Goal: Task Accomplishment & Management: Use online tool/utility

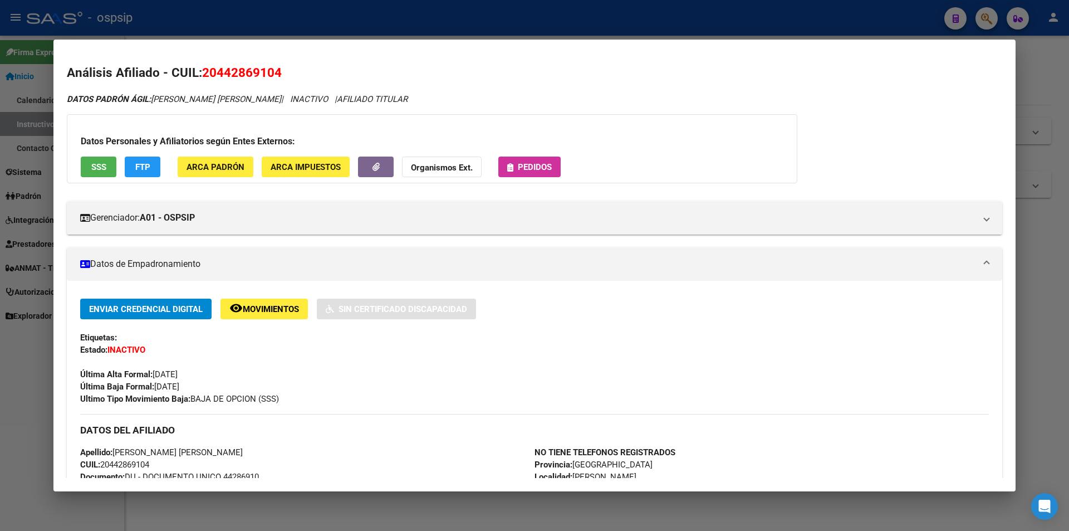
click at [600, 25] on div at bounding box center [534, 265] width 1069 height 531
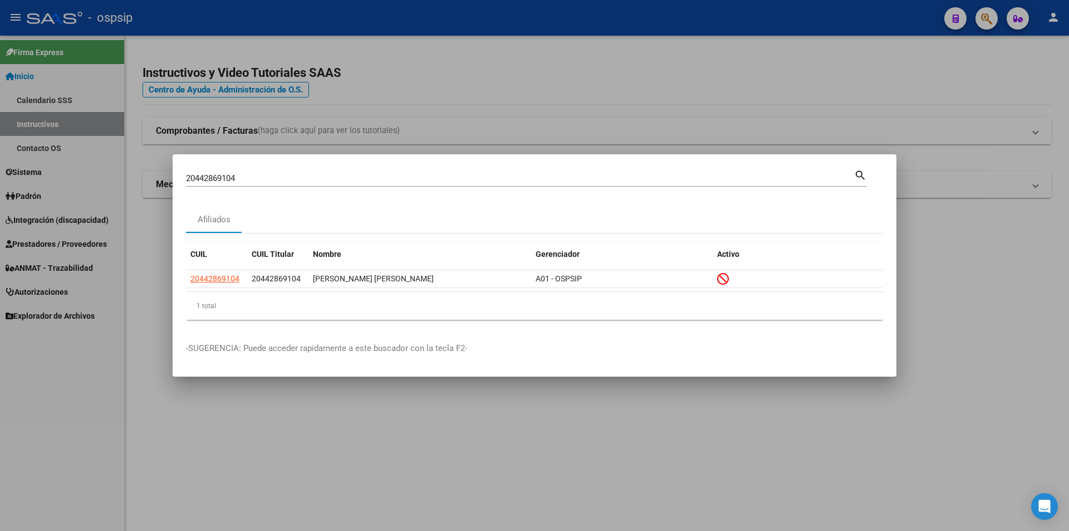
click at [640, 81] on div at bounding box center [534, 265] width 1069 height 531
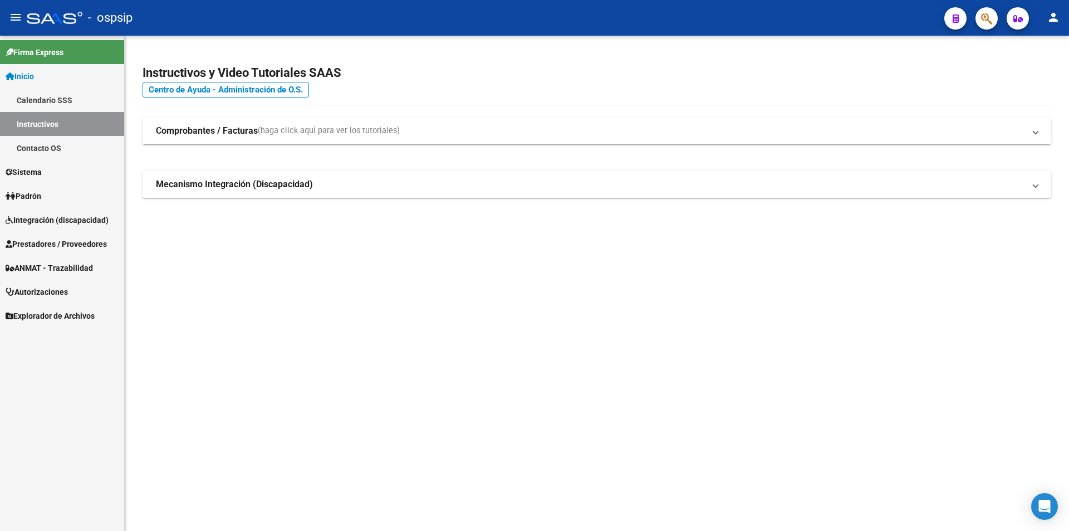
click at [47, 243] on span "Prestadores / Proveedores" at bounding box center [56, 244] width 101 height 12
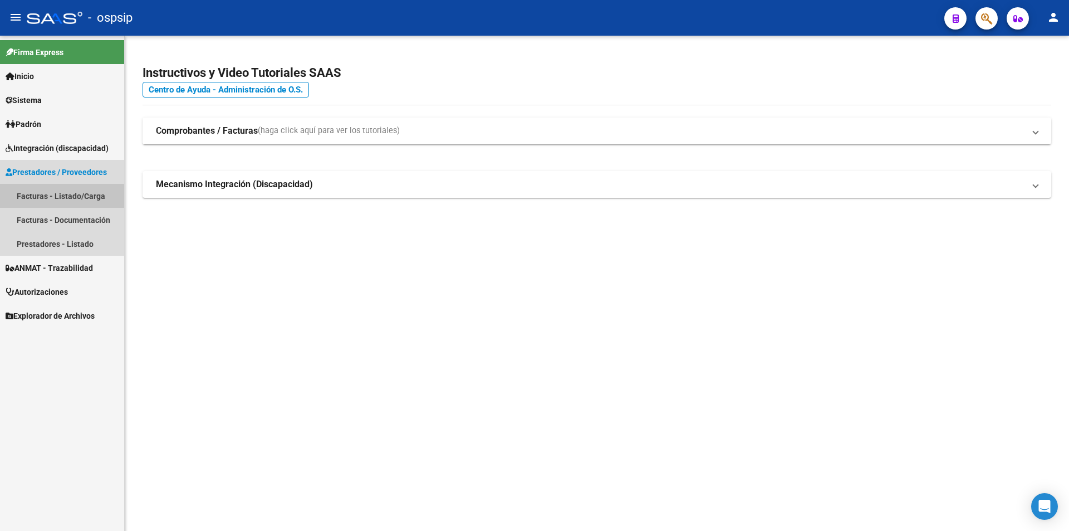
click at [42, 198] on link "Facturas - Listado/Carga" at bounding box center [62, 196] width 124 height 24
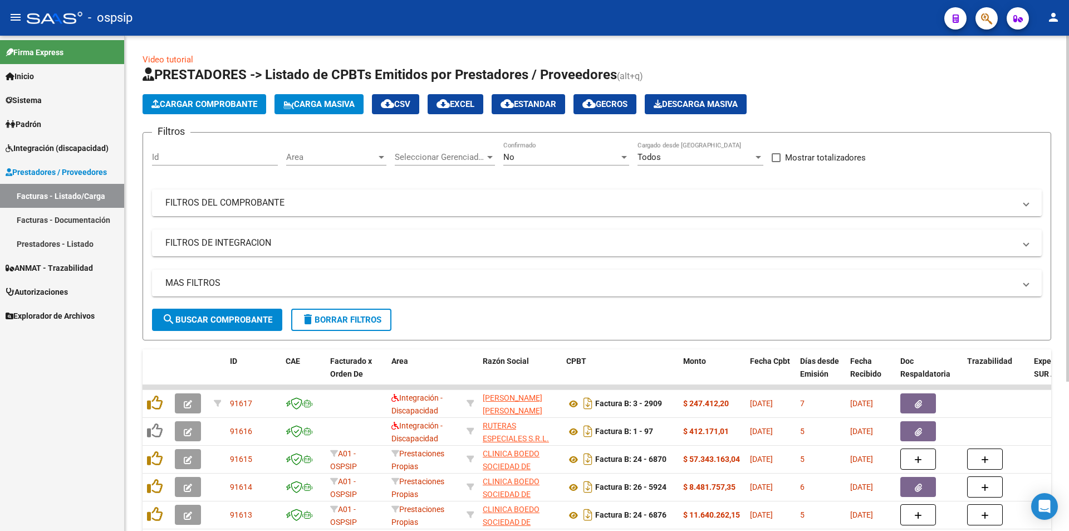
click at [252, 200] on mat-panel-title "FILTROS DEL COMPROBANTE" at bounding box center [590, 203] width 850 height 12
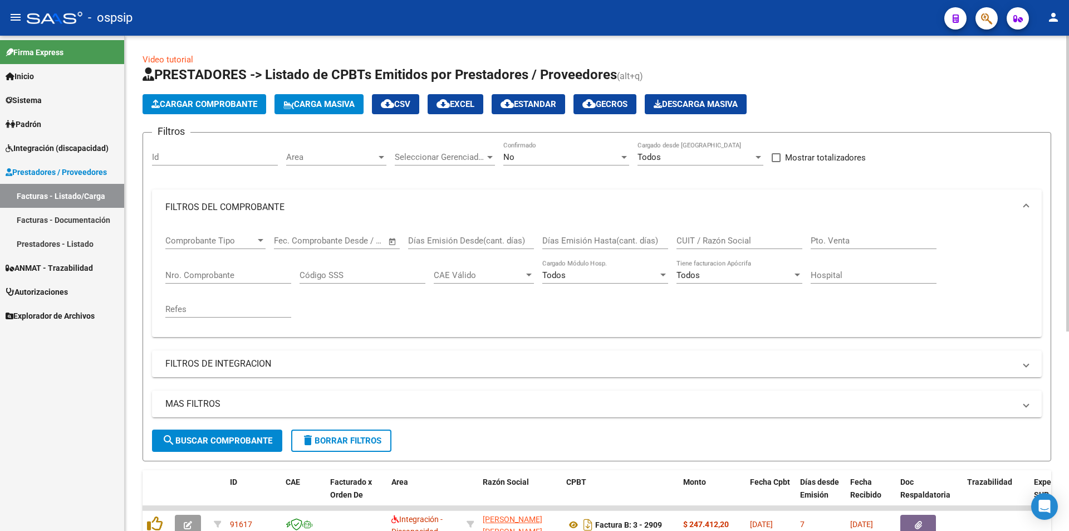
click at [703, 238] on input "CUIT / Razón Social" at bounding box center [740, 241] width 126 height 10
click at [730, 236] on input "BEST CARE" at bounding box center [740, 241] width 126 height 10
type input "BEST CARE"
click at [188, 275] on input "Nro. Comprobante" at bounding box center [228, 275] width 126 height 10
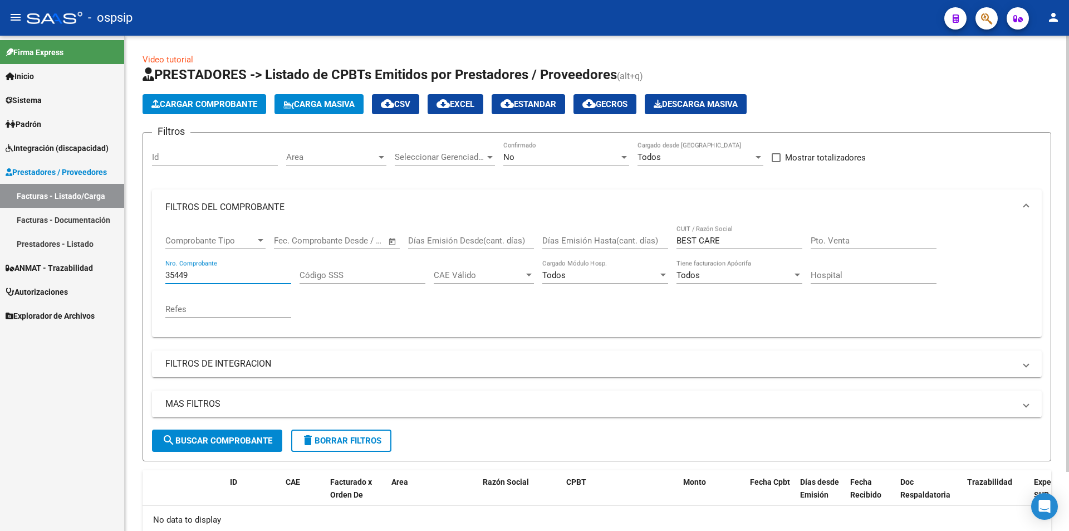
click at [188, 275] on input "35449" at bounding box center [228, 275] width 126 height 10
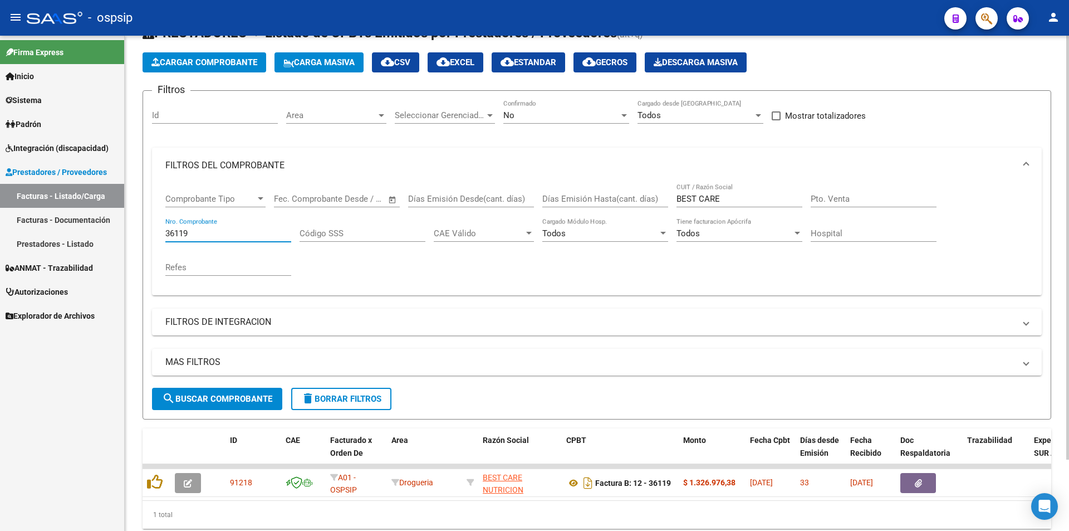
scroll to position [67, 0]
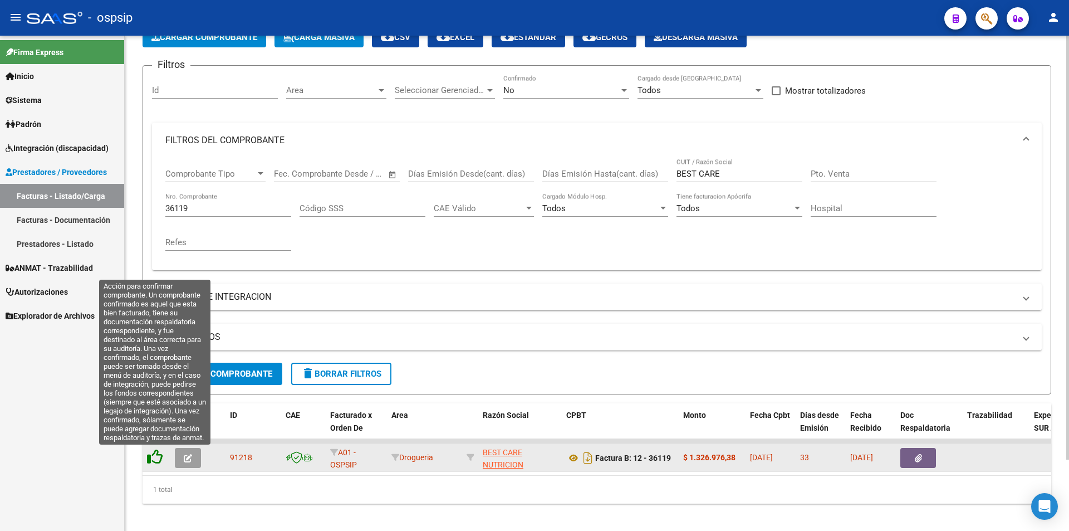
click at [158, 459] on icon at bounding box center [155, 457] width 16 height 16
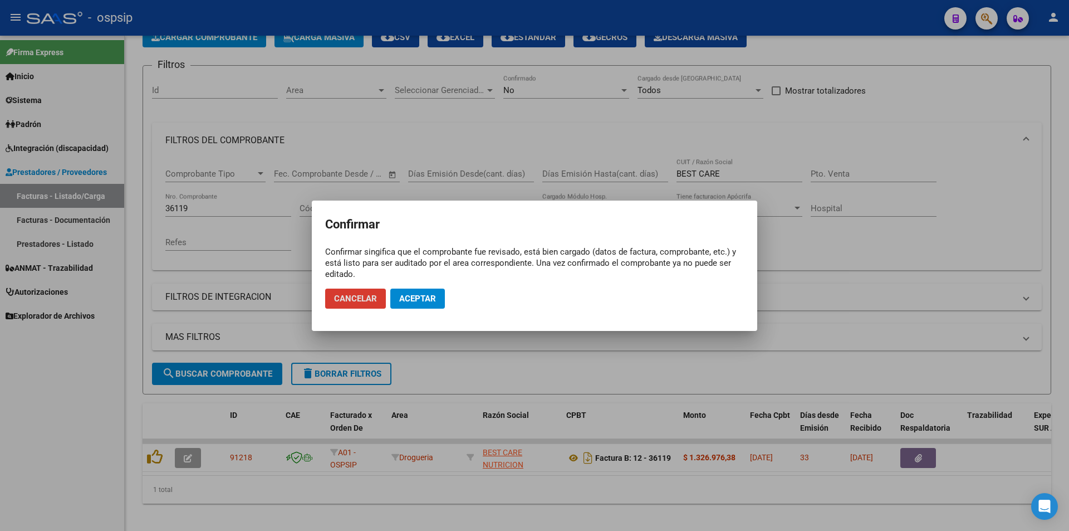
click at [418, 297] on span "Aceptar" at bounding box center [417, 299] width 37 height 10
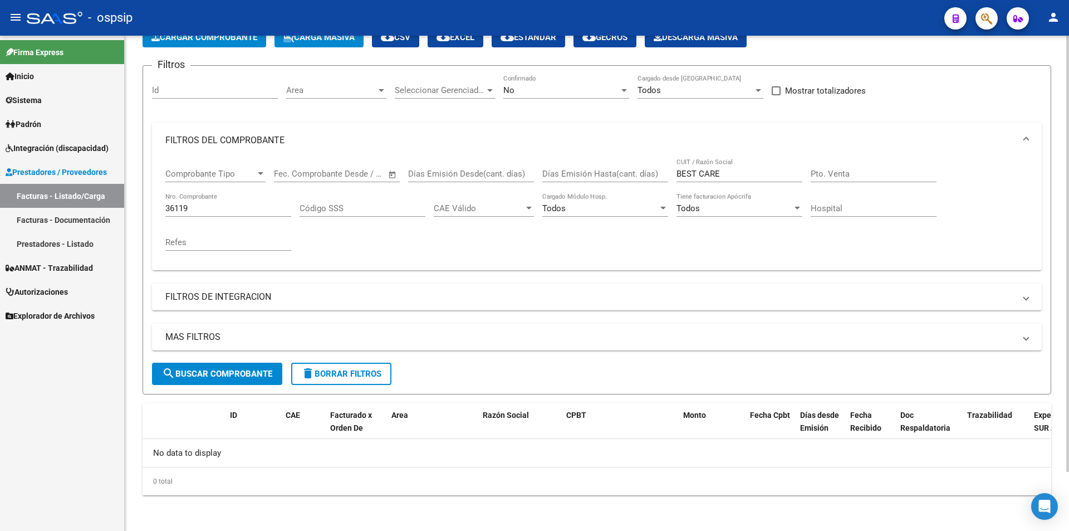
click at [203, 209] on input "36119" at bounding box center [228, 208] width 126 height 10
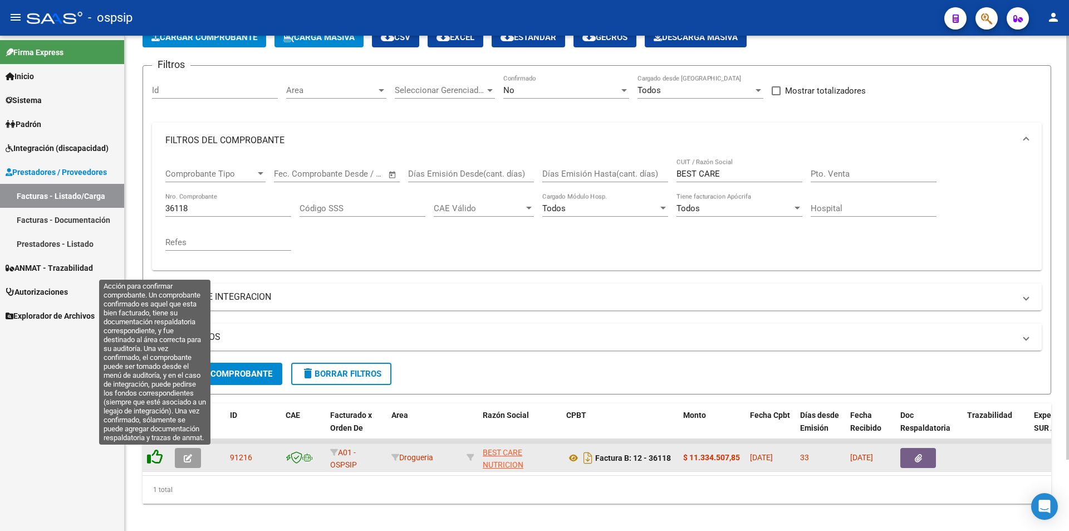
click at [149, 458] on icon at bounding box center [155, 457] width 16 height 16
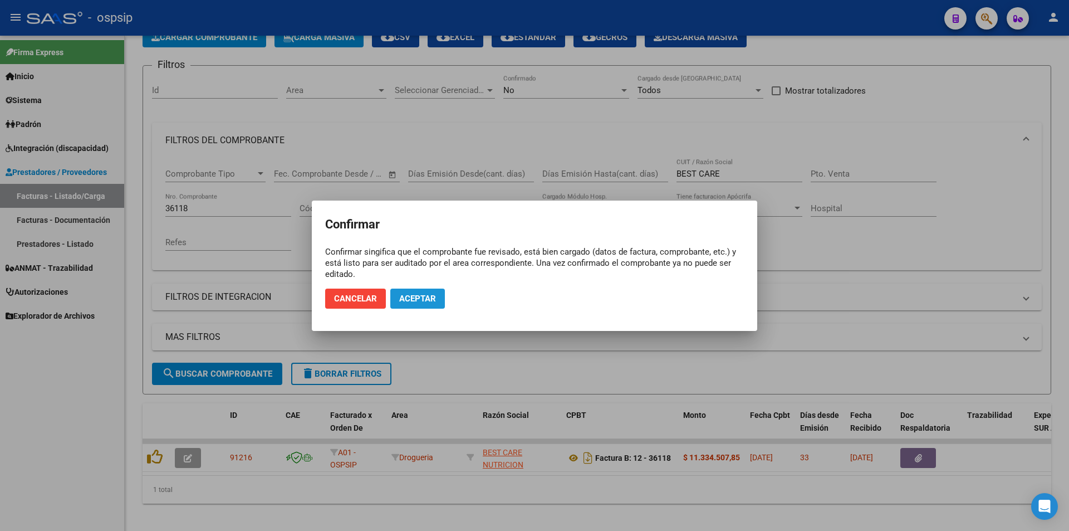
click at [420, 297] on span "Aceptar" at bounding box center [417, 299] width 37 height 10
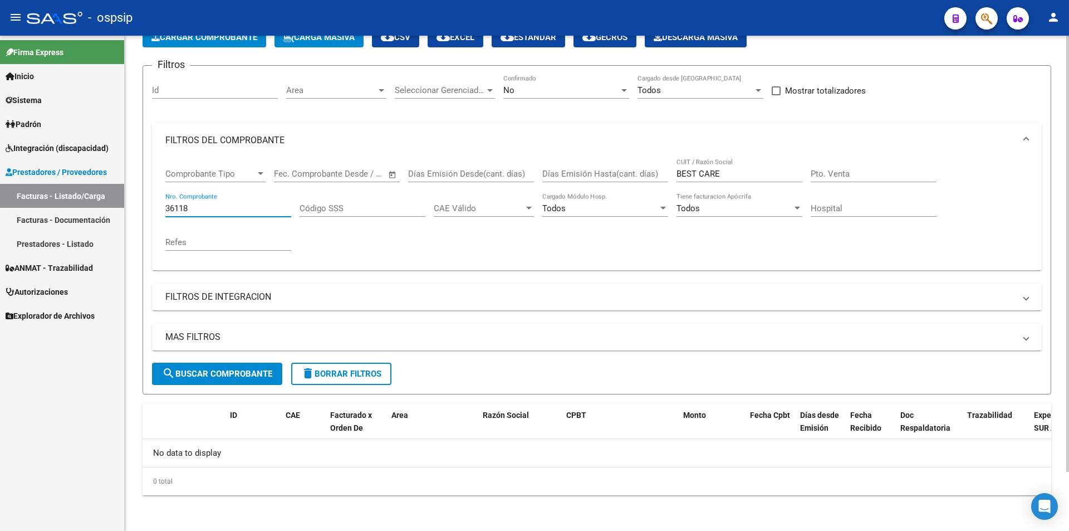
click at [210, 207] on input "36118" at bounding box center [228, 208] width 126 height 10
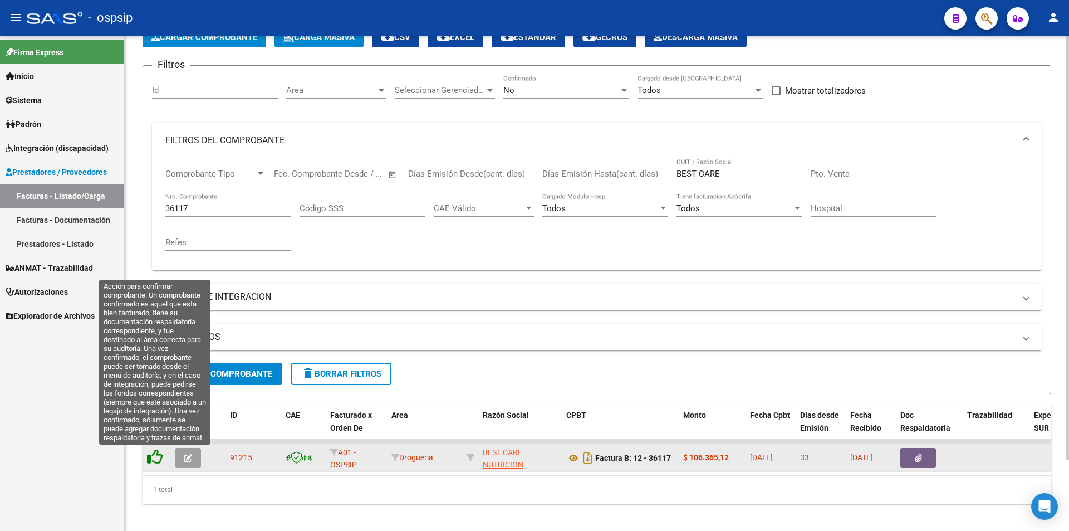
click at [149, 459] on icon at bounding box center [155, 457] width 16 height 16
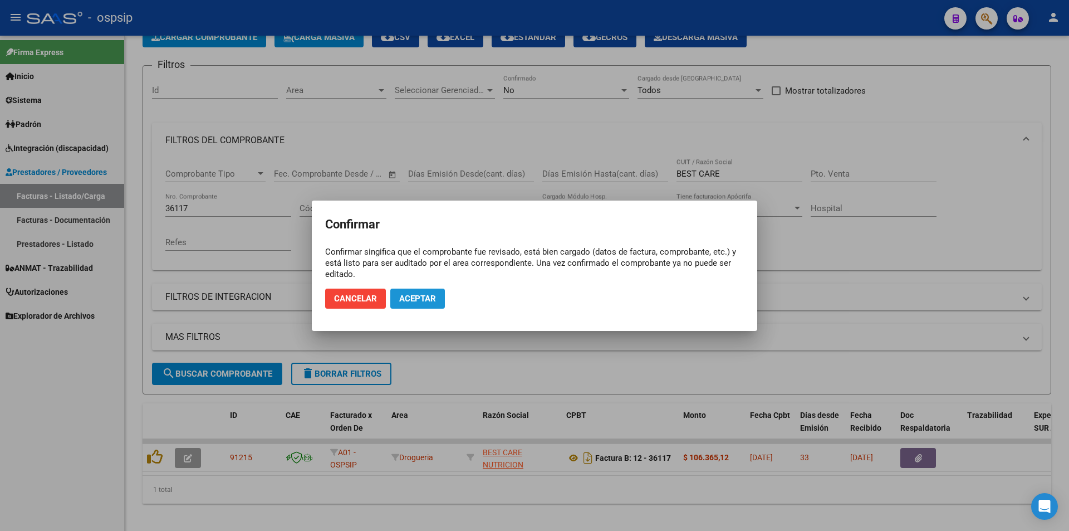
click at [417, 299] on span "Aceptar" at bounding box center [417, 299] width 37 height 10
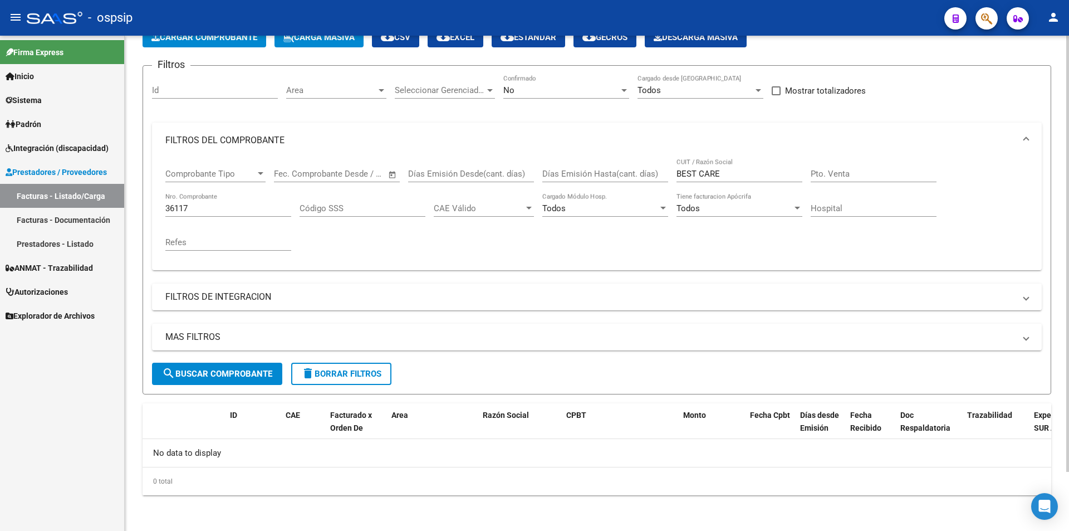
click at [208, 205] on input "36117" at bounding box center [228, 208] width 126 height 10
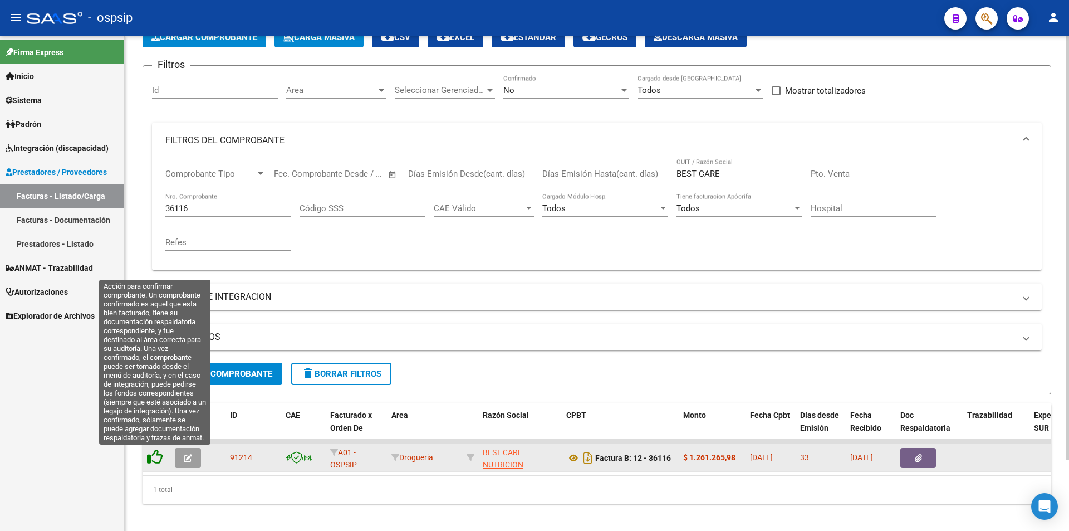
click at [147, 454] on icon at bounding box center [155, 457] width 16 height 16
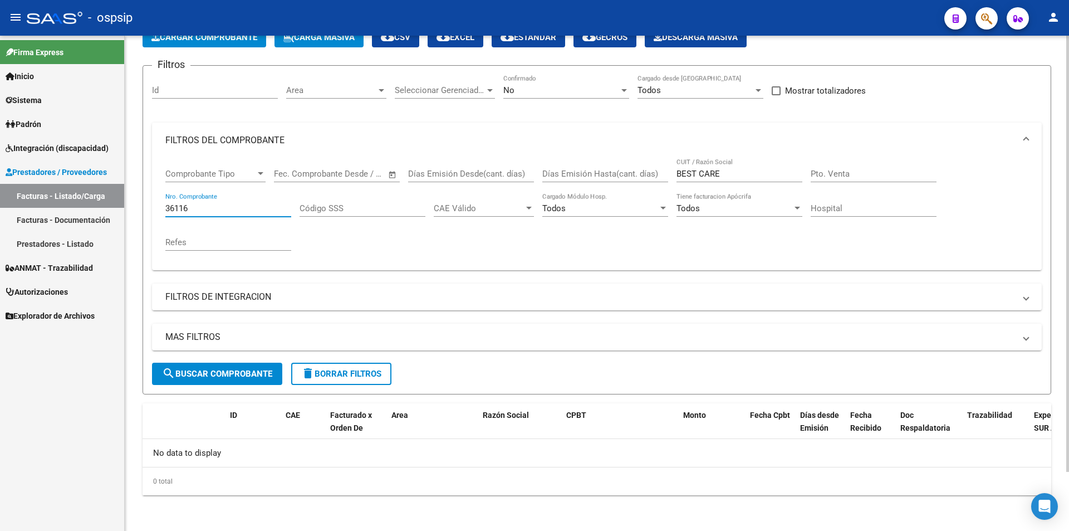
click at [198, 203] on input "36116" at bounding box center [228, 208] width 126 height 10
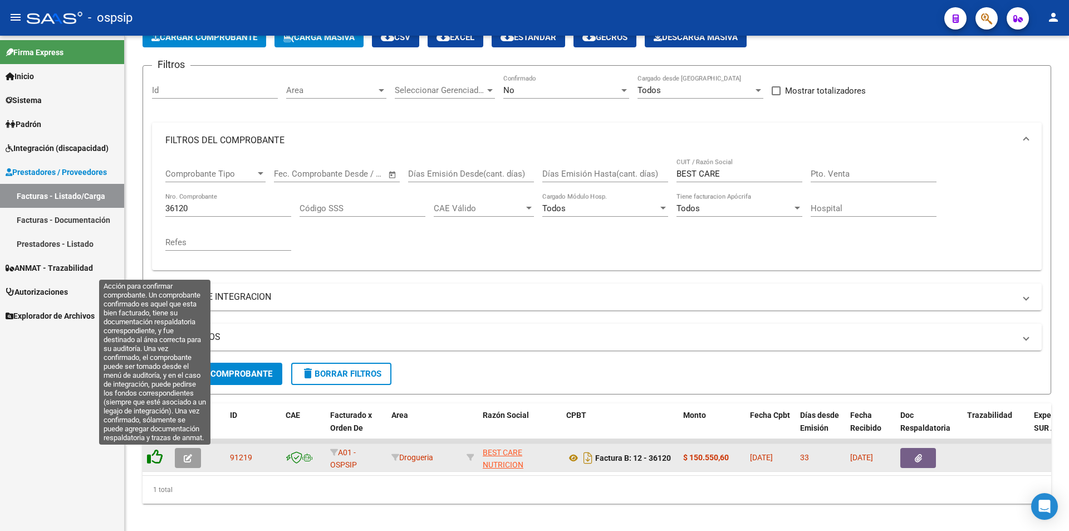
click at [152, 453] on icon at bounding box center [155, 457] width 16 height 16
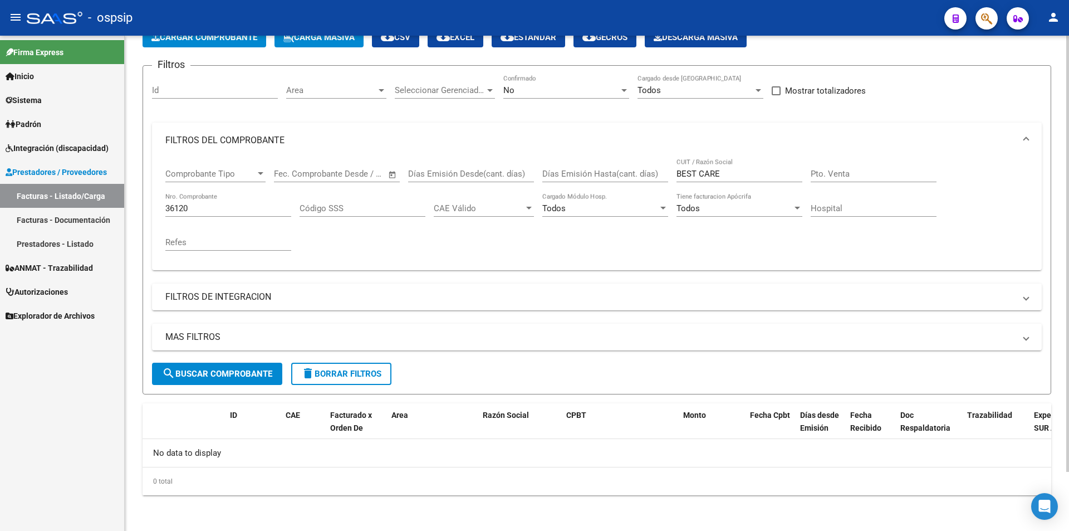
click at [207, 205] on input "36120" at bounding box center [228, 208] width 126 height 10
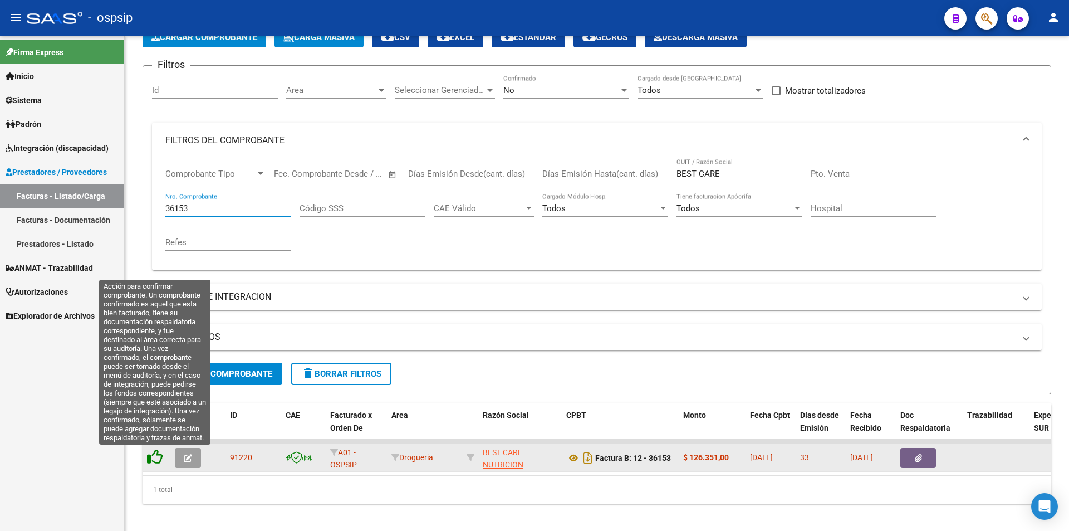
click at [155, 455] on icon at bounding box center [155, 457] width 16 height 16
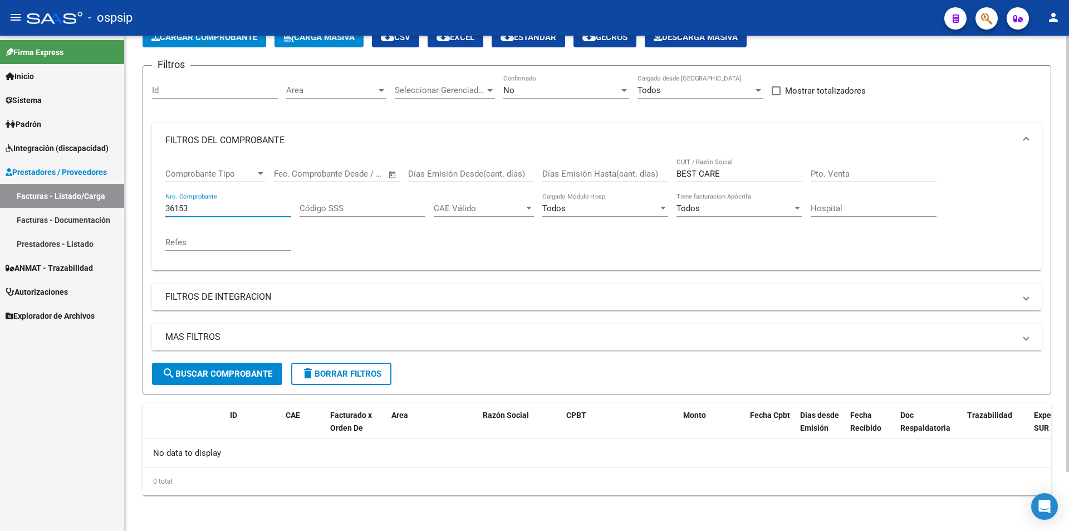
click at [202, 213] on input "36153" at bounding box center [228, 208] width 126 height 10
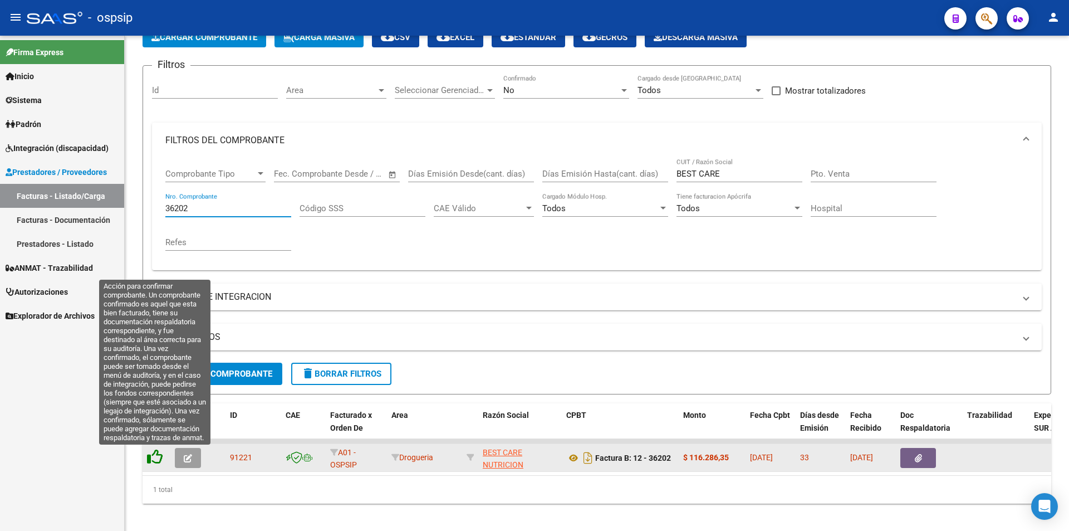
click at [157, 452] on icon at bounding box center [155, 457] width 16 height 16
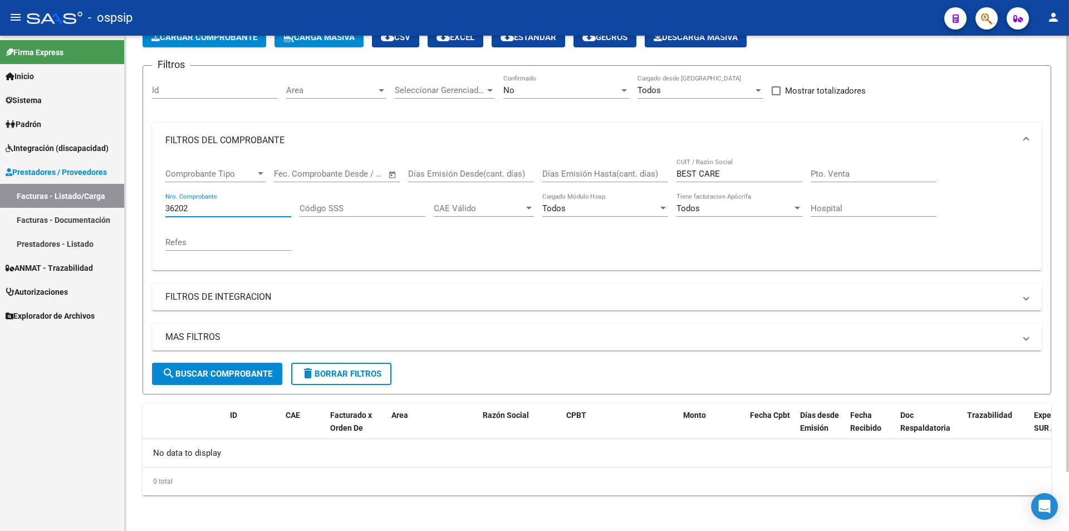
click at [214, 203] on input "36202" at bounding box center [228, 208] width 126 height 10
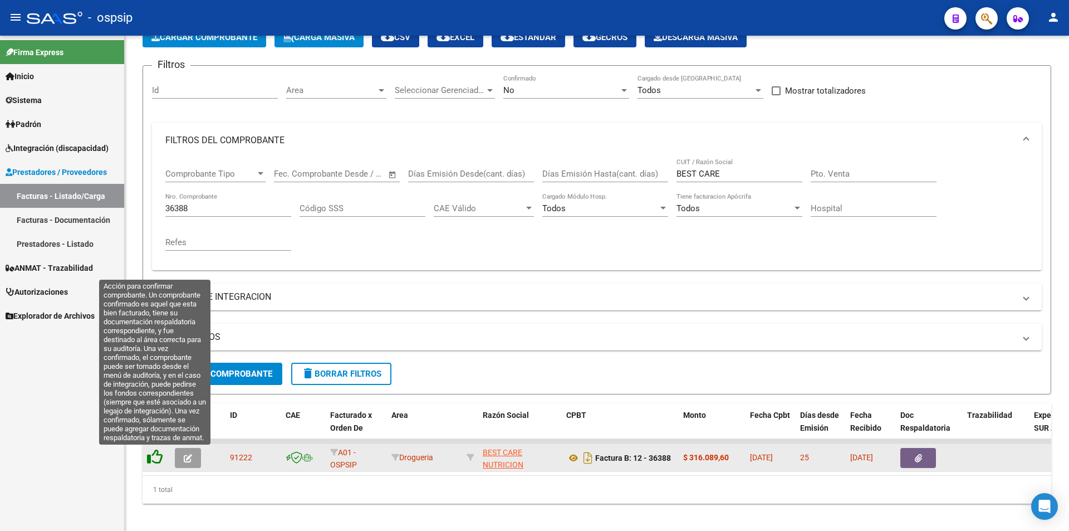
click at [154, 457] on icon at bounding box center [155, 457] width 16 height 16
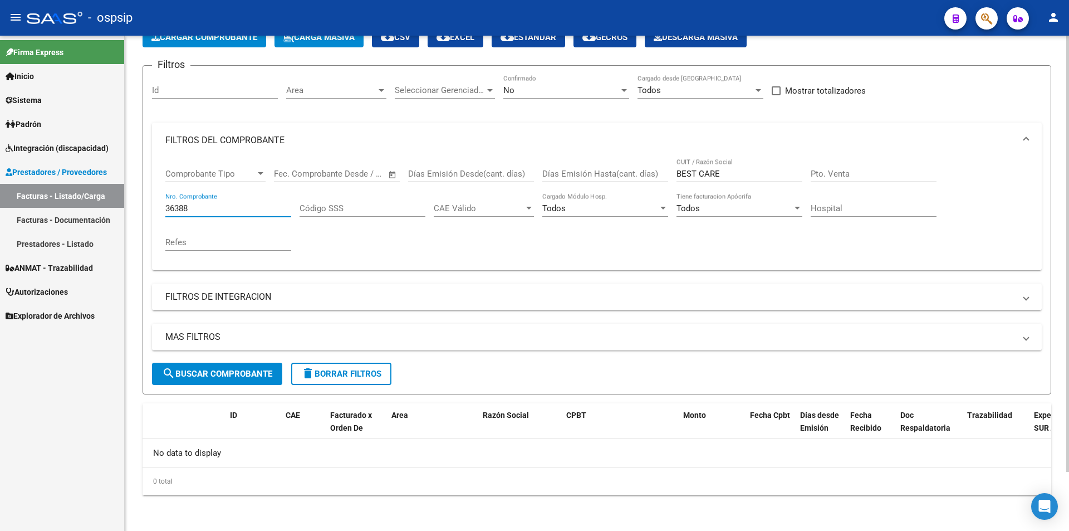
click at [207, 208] on input "36388" at bounding box center [228, 208] width 126 height 10
type input "3"
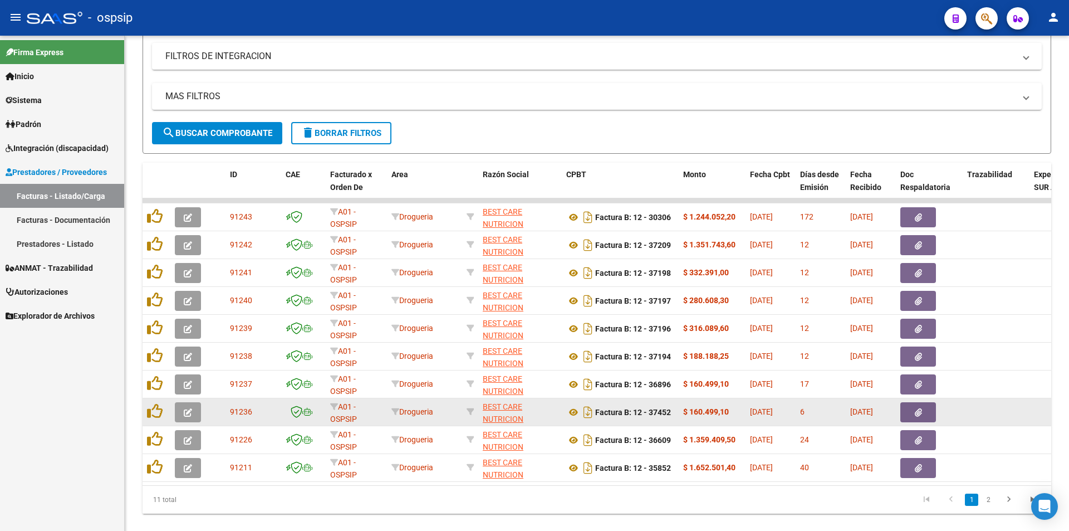
scroll to position [334, 0]
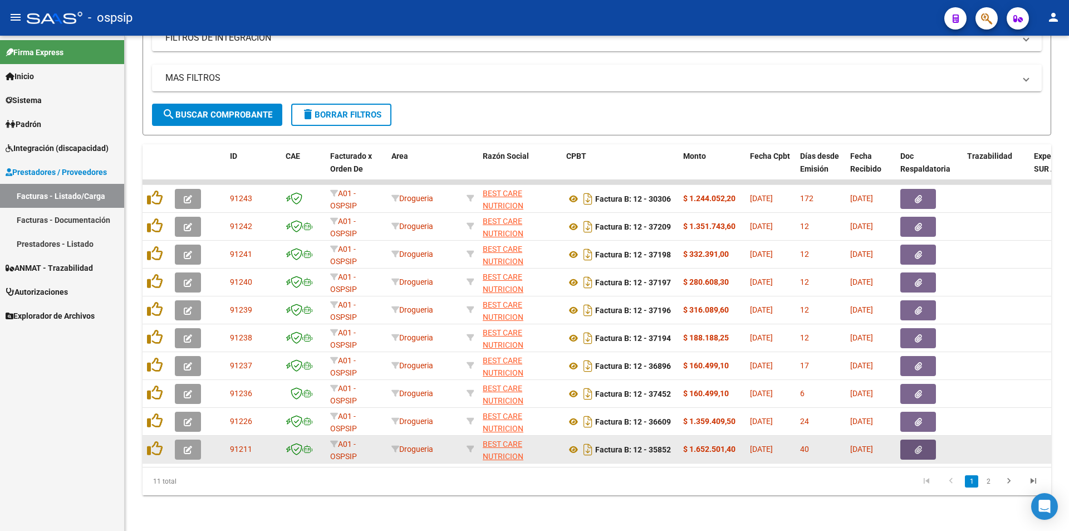
click at [923, 448] on button "button" at bounding box center [919, 449] width 36 height 20
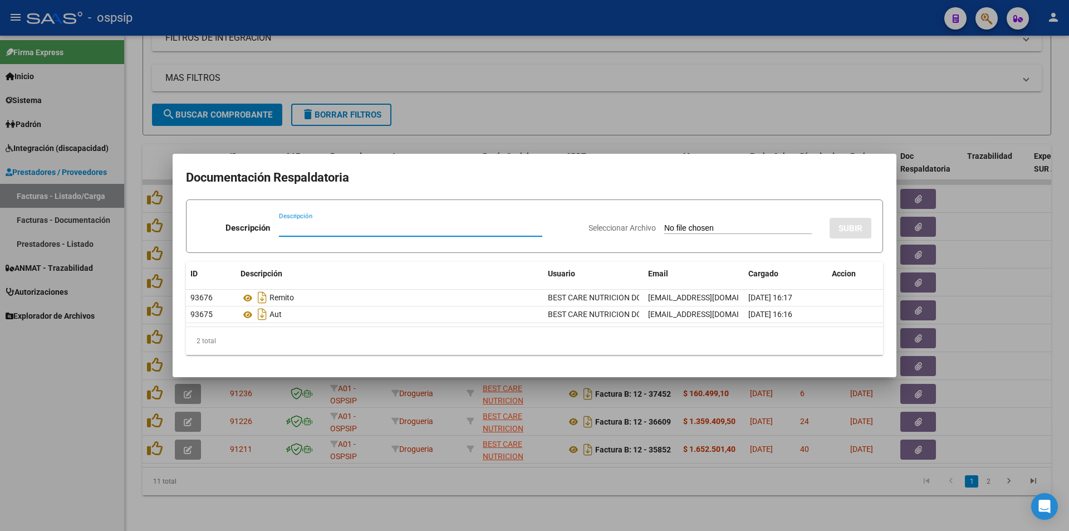
click at [105, 451] on div at bounding box center [534, 265] width 1069 height 531
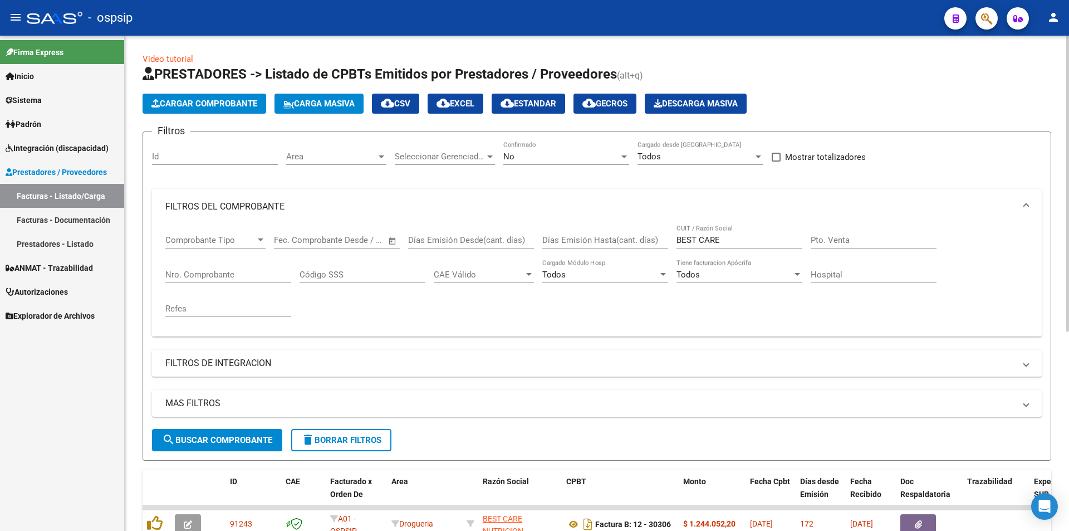
scroll to position [0, 0]
click at [741, 238] on input "BEST CARE" at bounding box center [740, 241] width 126 height 10
type input "B"
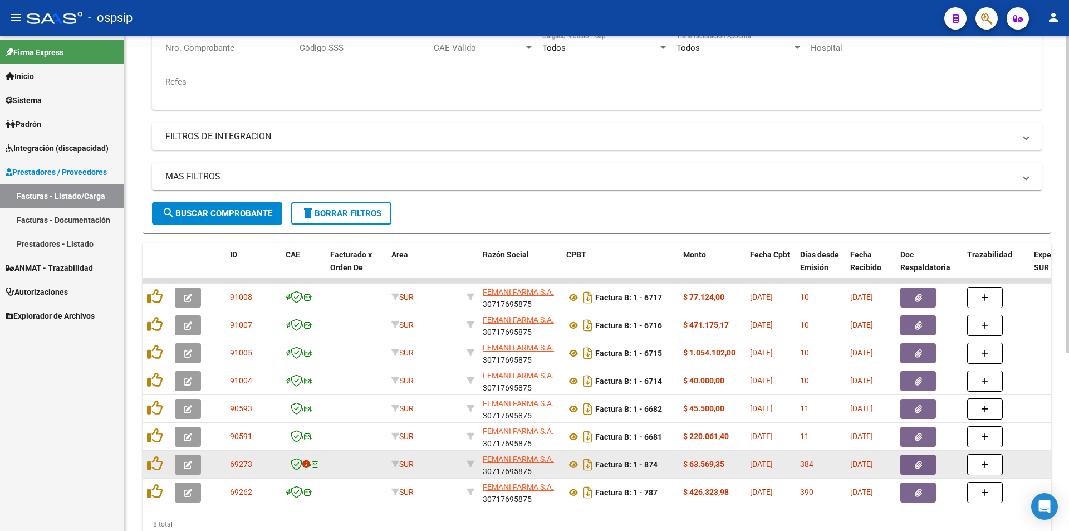
scroll to position [278, 0]
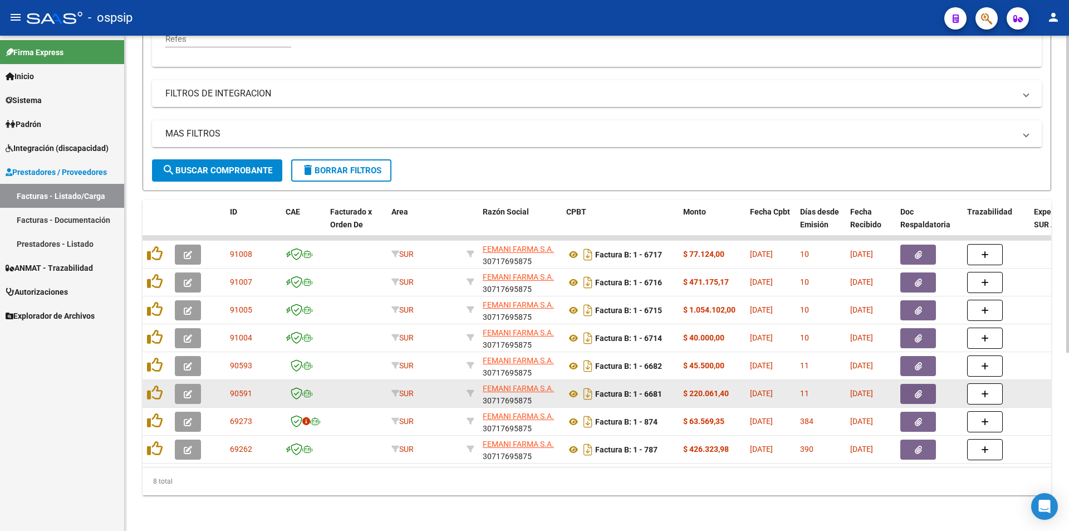
type input "femani farma"
click at [194, 384] on button "button" at bounding box center [188, 394] width 26 height 20
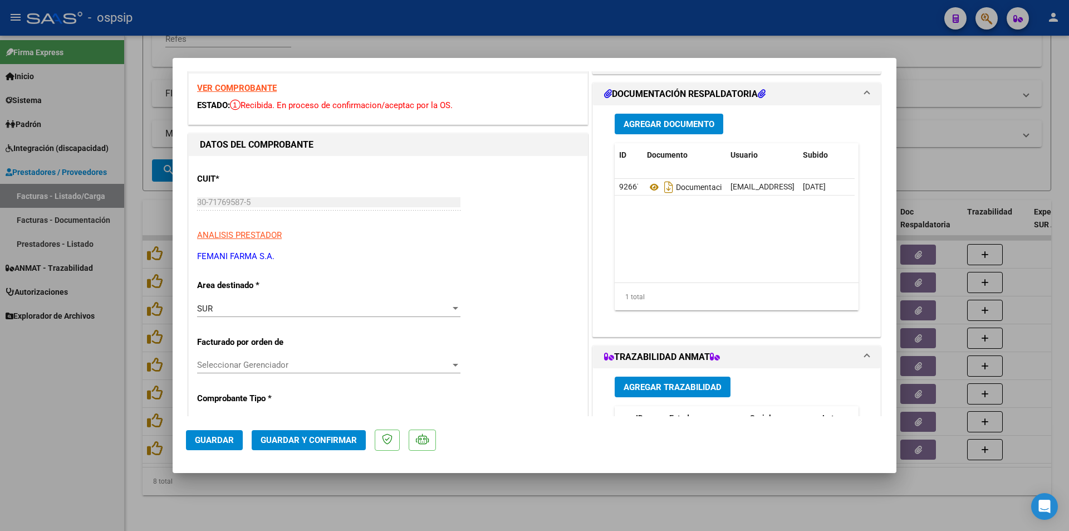
scroll to position [111, 0]
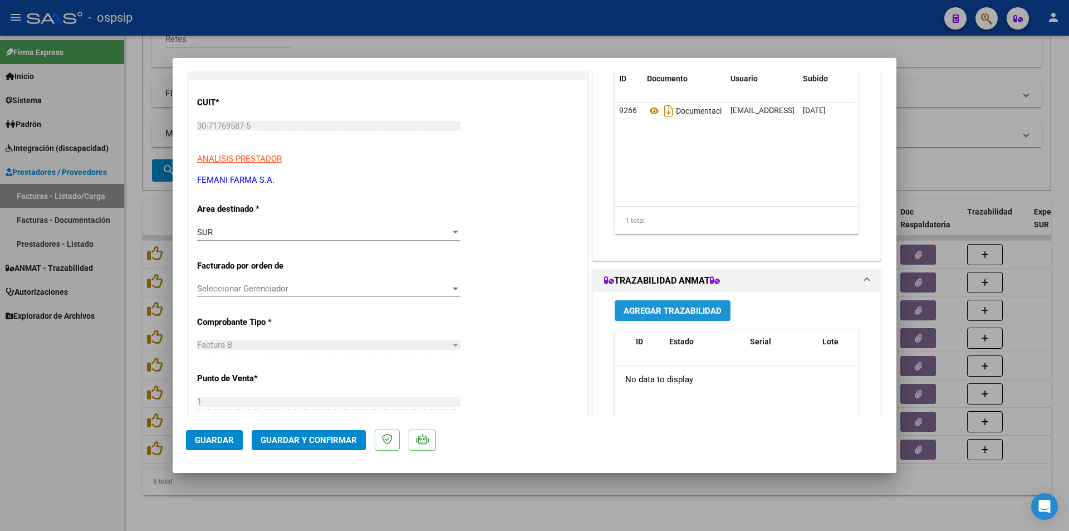
click at [652, 313] on span "Agregar Trazabilidad" at bounding box center [673, 311] width 98 height 10
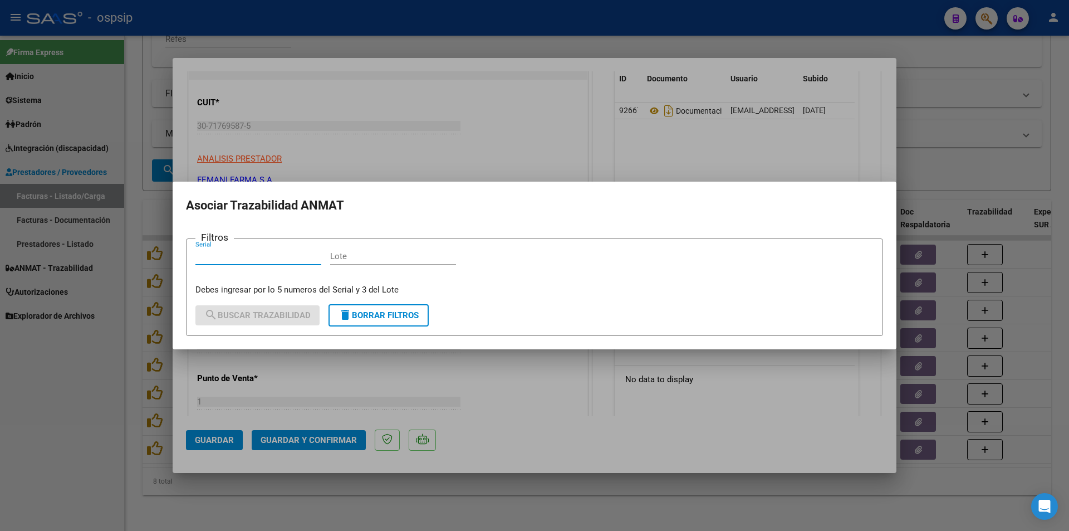
click at [239, 257] on input "Serial" at bounding box center [258, 256] width 126 height 10
paste input "298995390930"
type input "298995390930"
click at [334, 256] on input "Lote" at bounding box center [393, 256] width 126 height 10
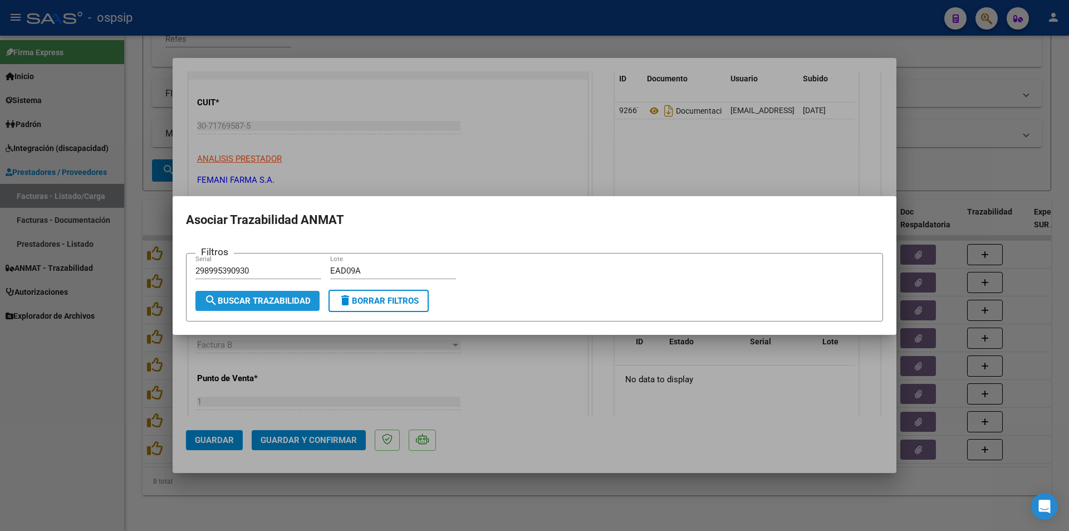
click at [275, 297] on span "search Buscar Trazabilidad" at bounding box center [257, 301] width 106 height 10
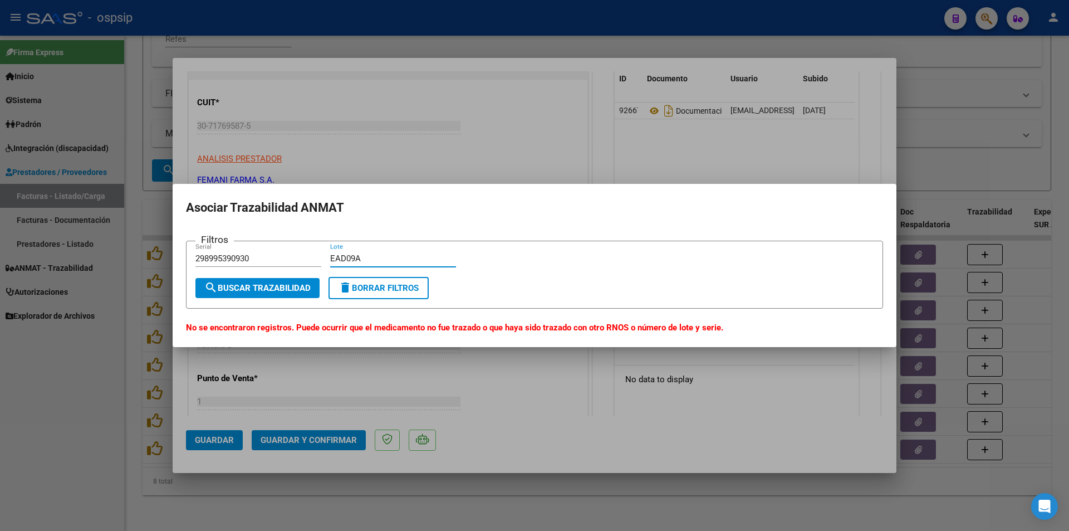
click at [370, 258] on input "EAD09A" at bounding box center [393, 258] width 126 height 10
type input "E"
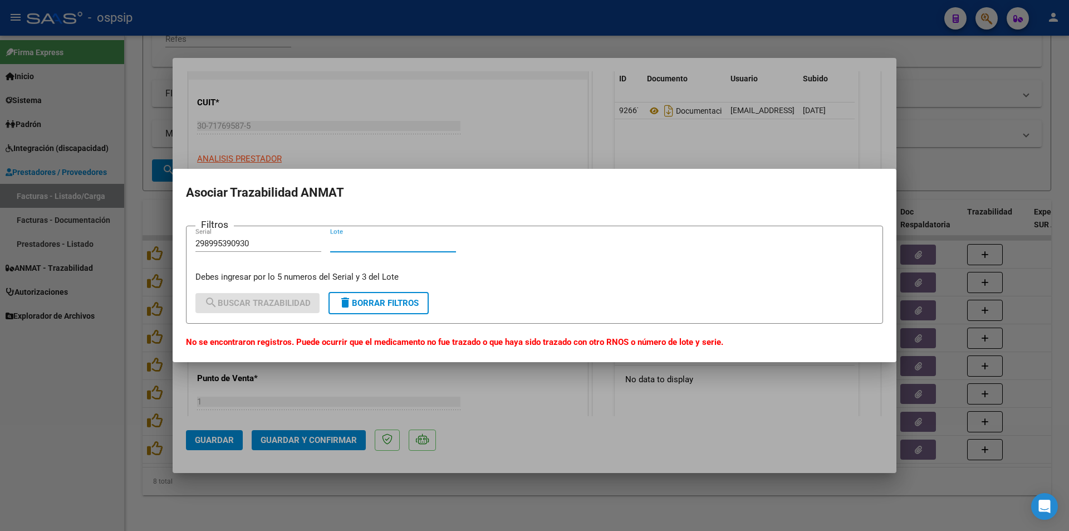
click at [358, 237] on div "Lote" at bounding box center [393, 243] width 126 height 17
paste input "EADO9A"
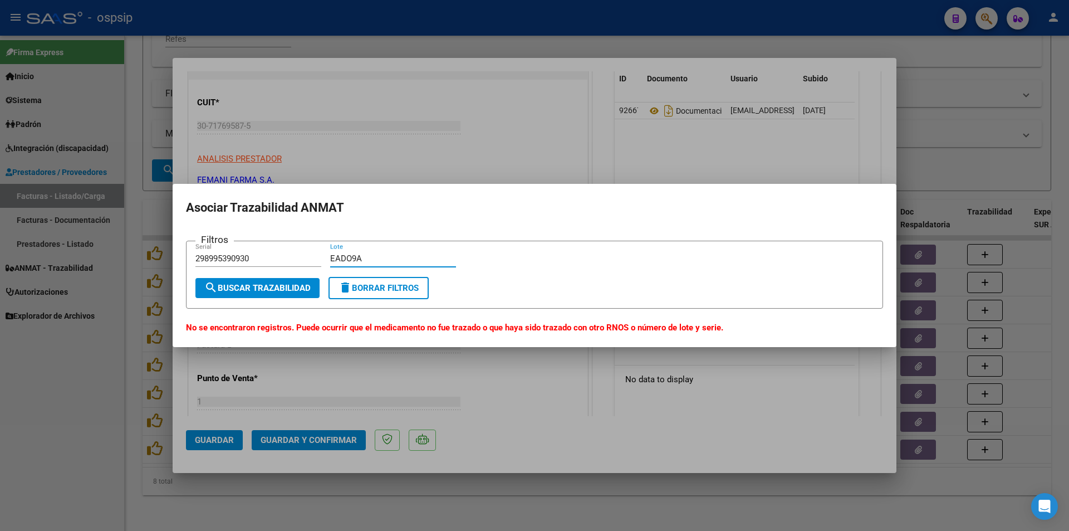
type input "EADO9A"
click at [246, 290] on span "search Buscar Trazabilidad" at bounding box center [257, 288] width 106 height 10
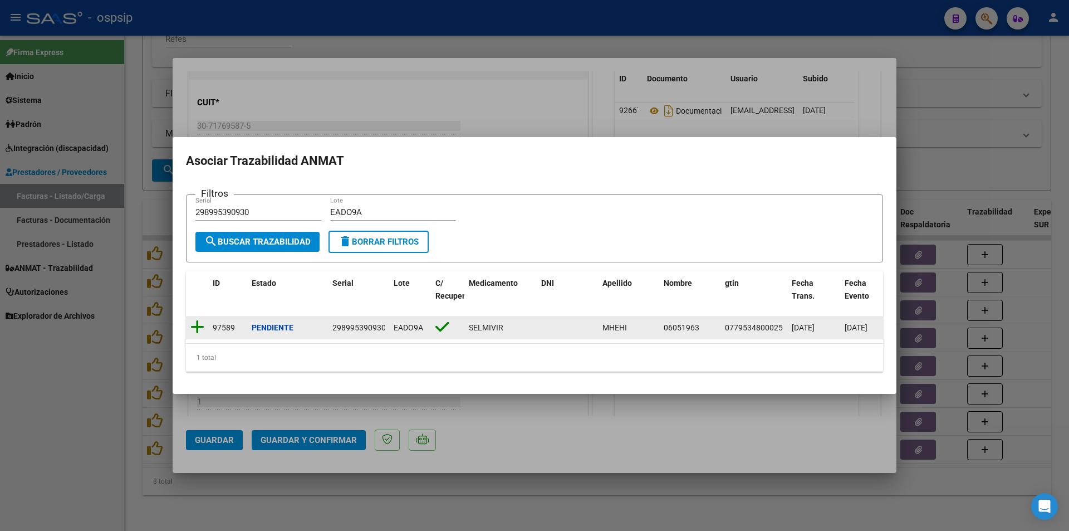
click at [195, 321] on icon at bounding box center [197, 327] width 14 height 16
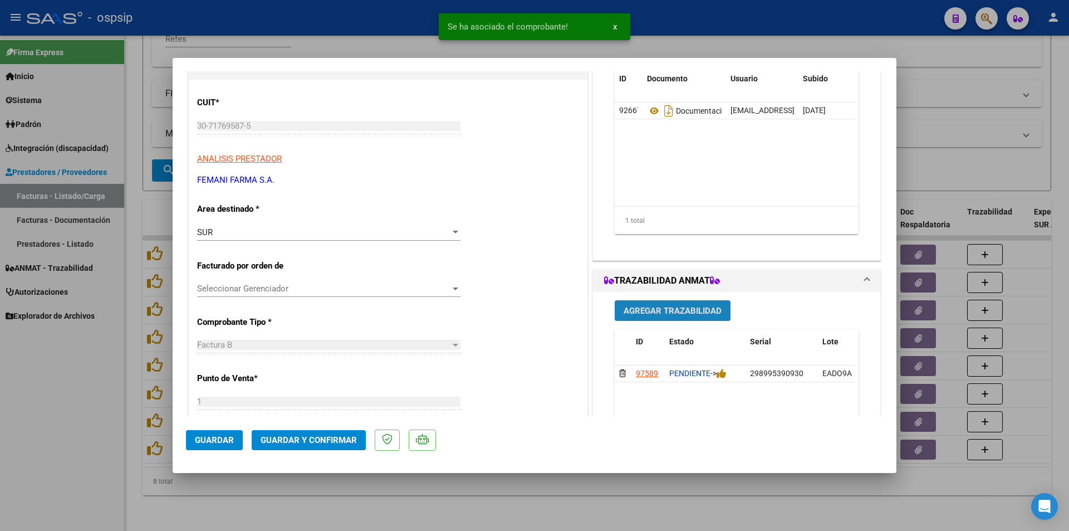
click at [680, 314] on span "Agregar Trazabilidad" at bounding box center [673, 311] width 98 height 10
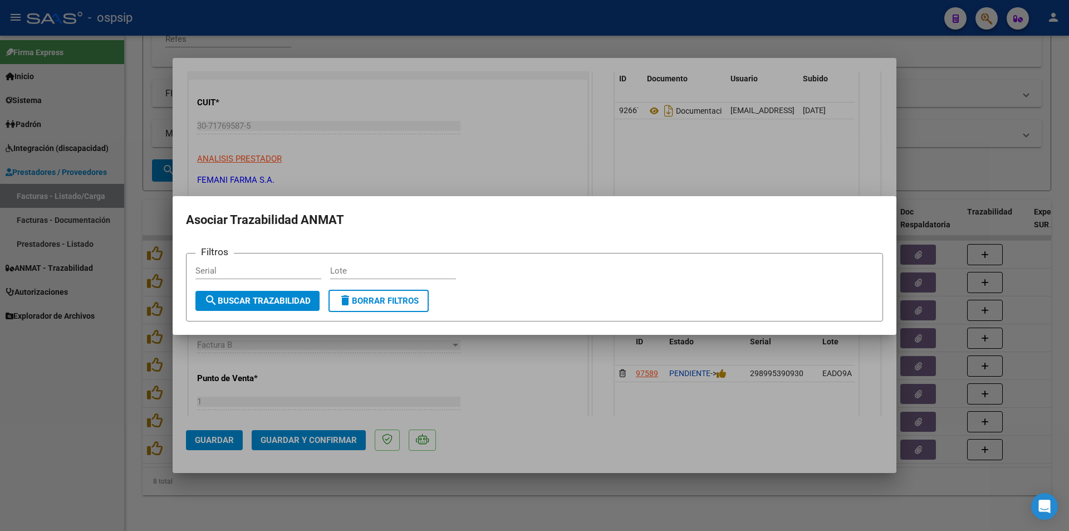
drag, startPoint x: 228, startPoint y: 263, endPoint x: 228, endPoint y: 278, distance: 14.5
click at [228, 273] on div "Serial" at bounding box center [258, 270] width 126 height 17
paste input "27415504309"
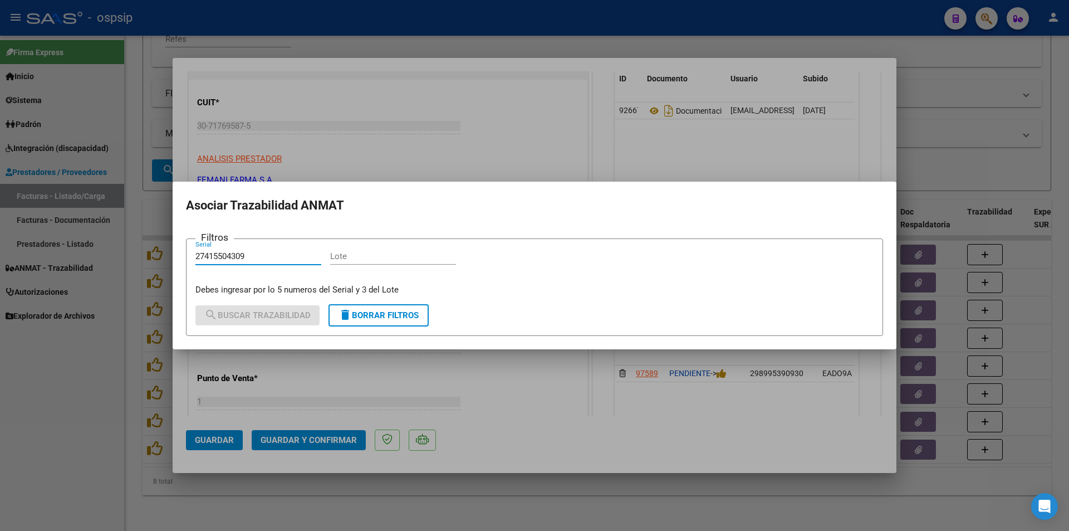
type input "27415504309"
click at [378, 256] on input "Lote" at bounding box center [393, 256] width 126 height 10
paste input "M553A"
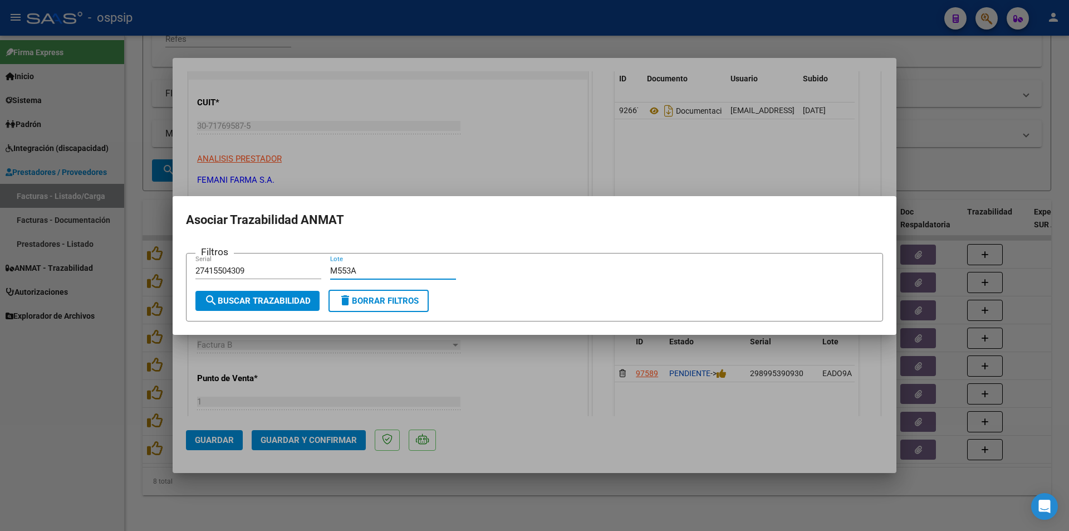
type input "M553A"
click at [265, 293] on button "search Buscar Trazabilidad" at bounding box center [257, 301] width 124 height 20
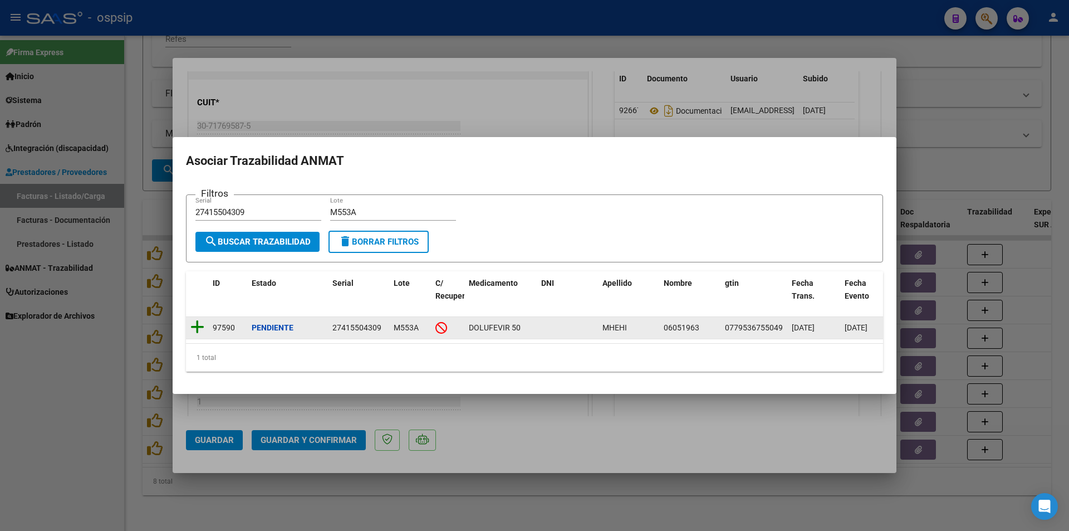
click at [197, 321] on icon at bounding box center [197, 327] width 14 height 16
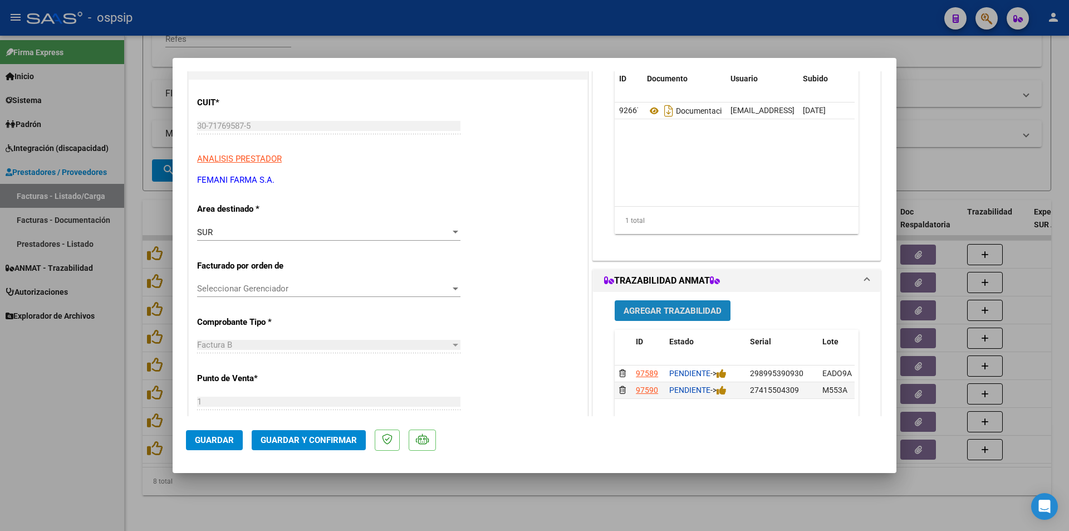
click at [650, 309] on span "Agregar Trazabilidad" at bounding box center [673, 311] width 98 height 10
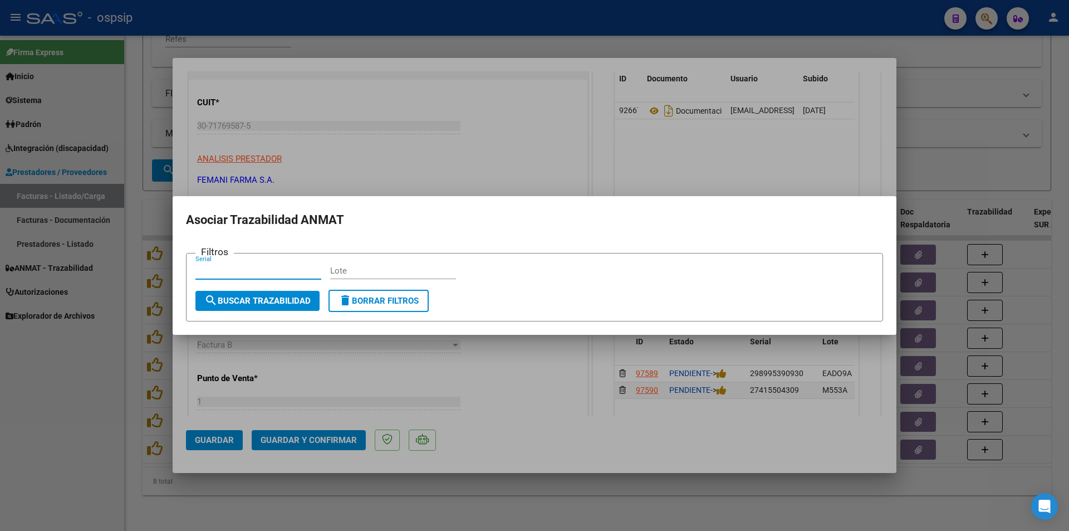
click at [216, 270] on input "Serial" at bounding box center [258, 271] width 126 height 10
paste input "232971659840"
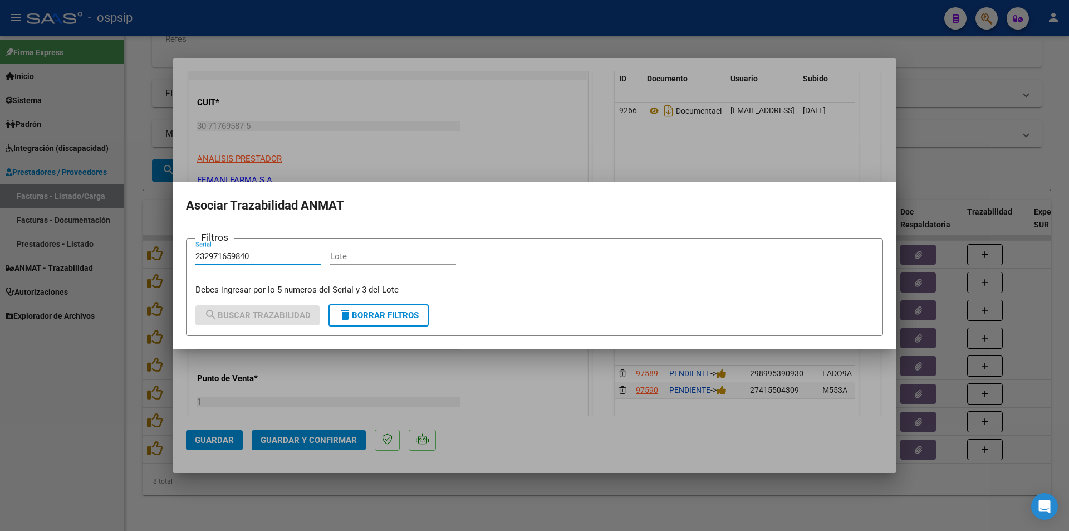
type input "232971659840"
click at [354, 258] on input "Lote" at bounding box center [393, 256] width 126 height 10
paste input "EADJ7A"
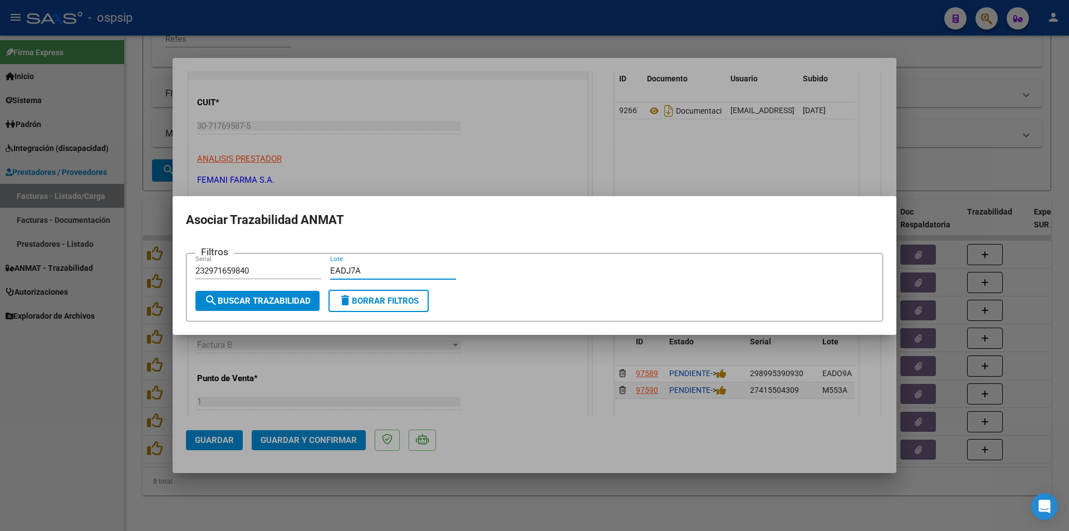
type input "EADJ7A"
click at [270, 301] on span "search Buscar Trazabilidad" at bounding box center [257, 301] width 106 height 10
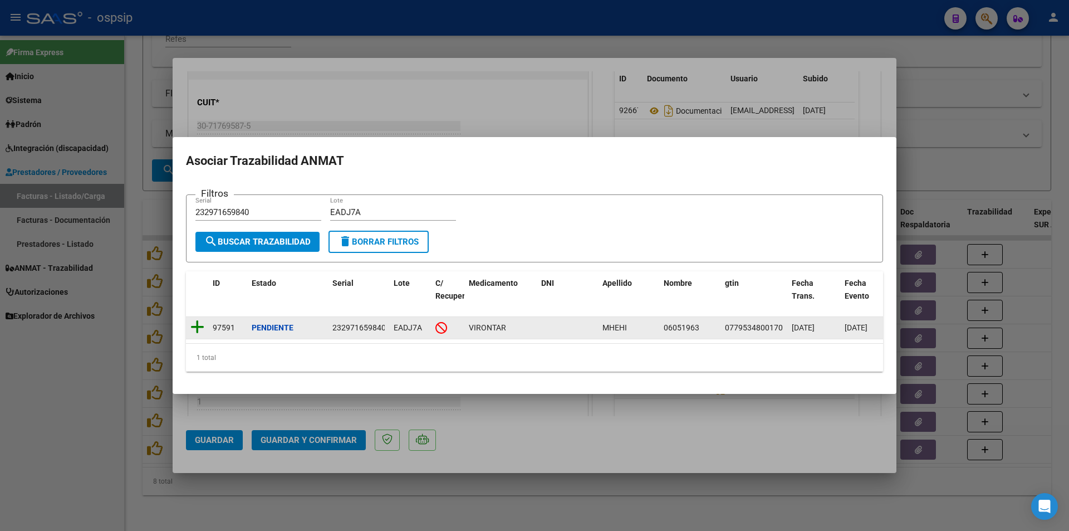
click at [197, 324] on icon at bounding box center [197, 327] width 14 height 16
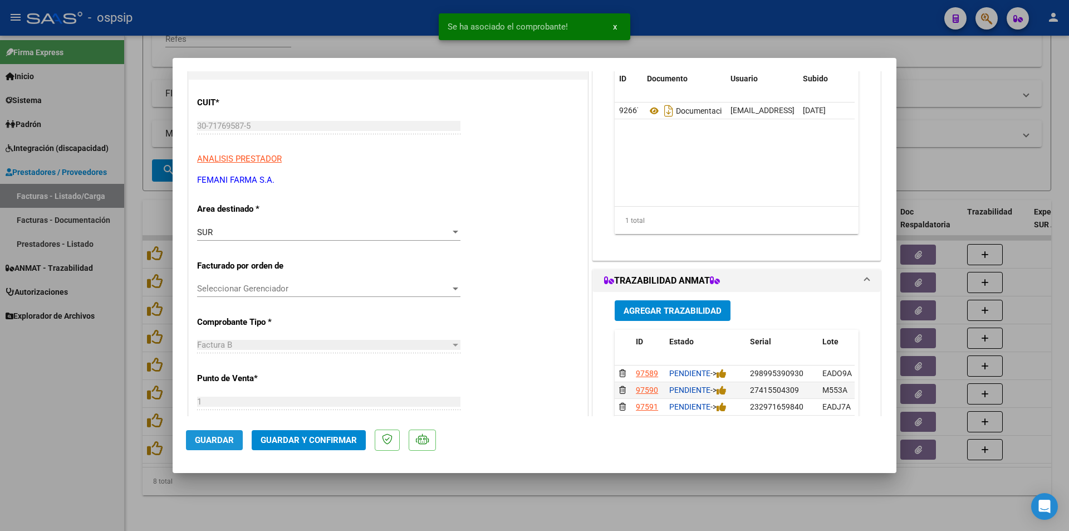
click at [221, 439] on span "Guardar" at bounding box center [214, 440] width 39 height 10
click at [61, 413] on div at bounding box center [534, 265] width 1069 height 531
type input "$ 0,00"
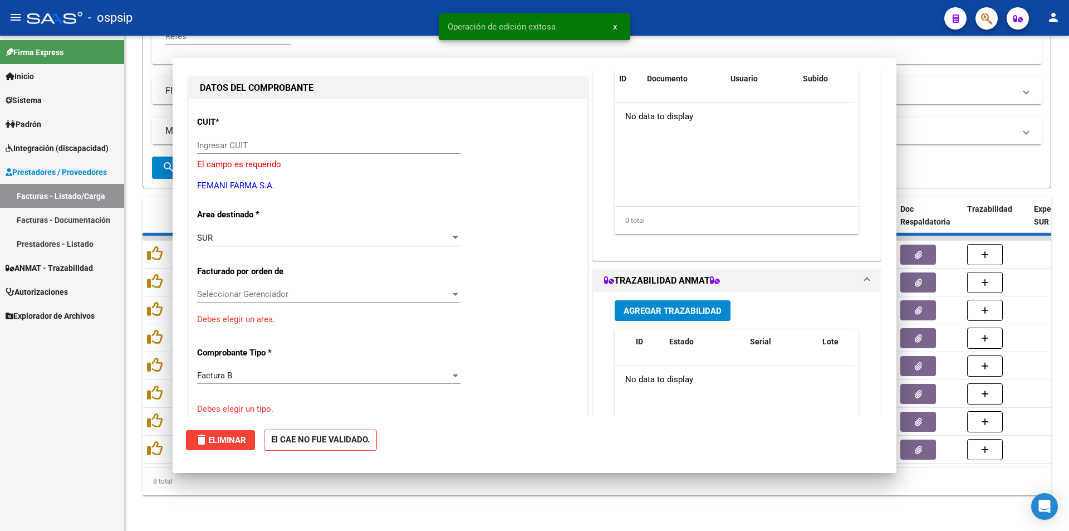
scroll to position [0, 0]
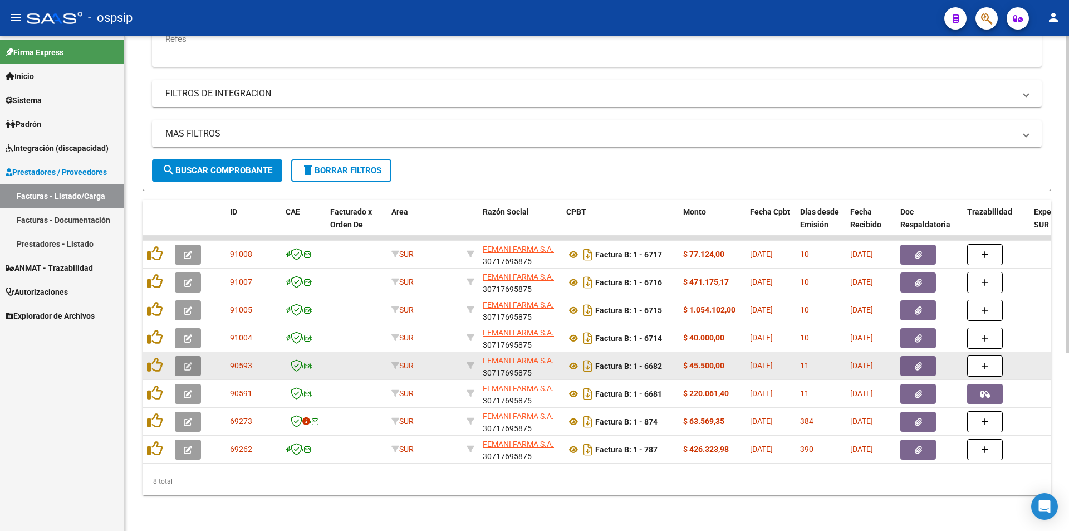
click at [186, 361] on span "button" at bounding box center [188, 366] width 8 height 10
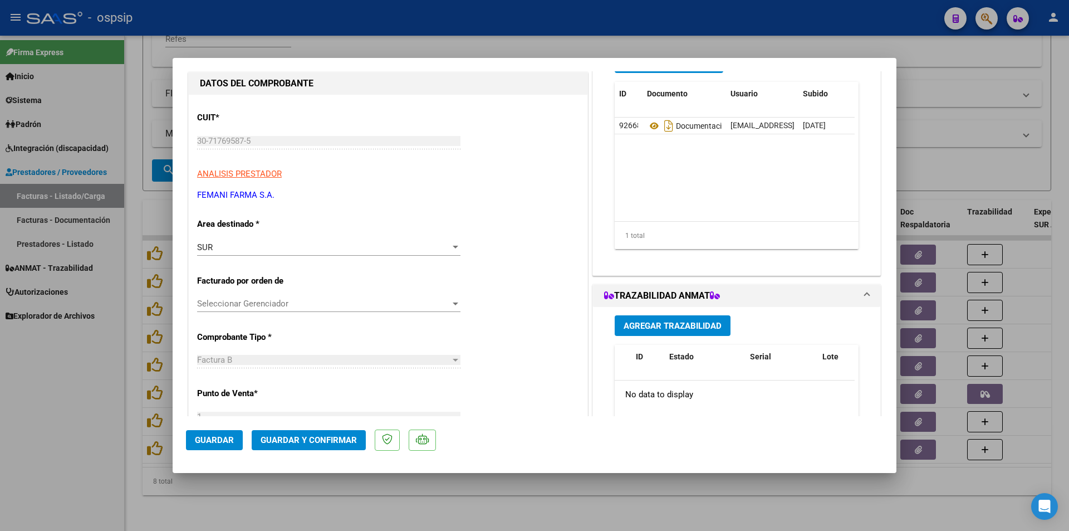
scroll to position [111, 0]
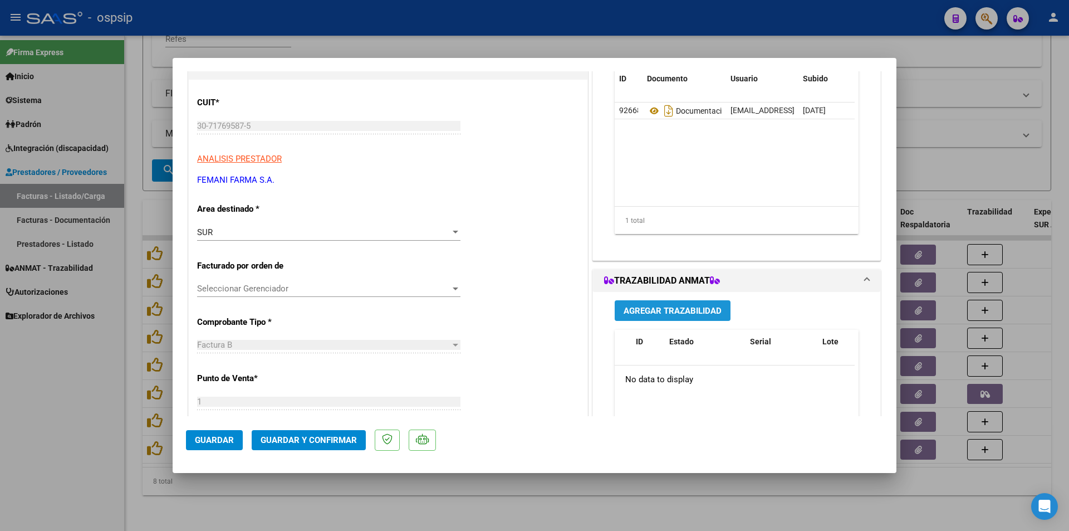
click at [652, 310] on span "Agregar Trazabilidad" at bounding box center [673, 311] width 98 height 10
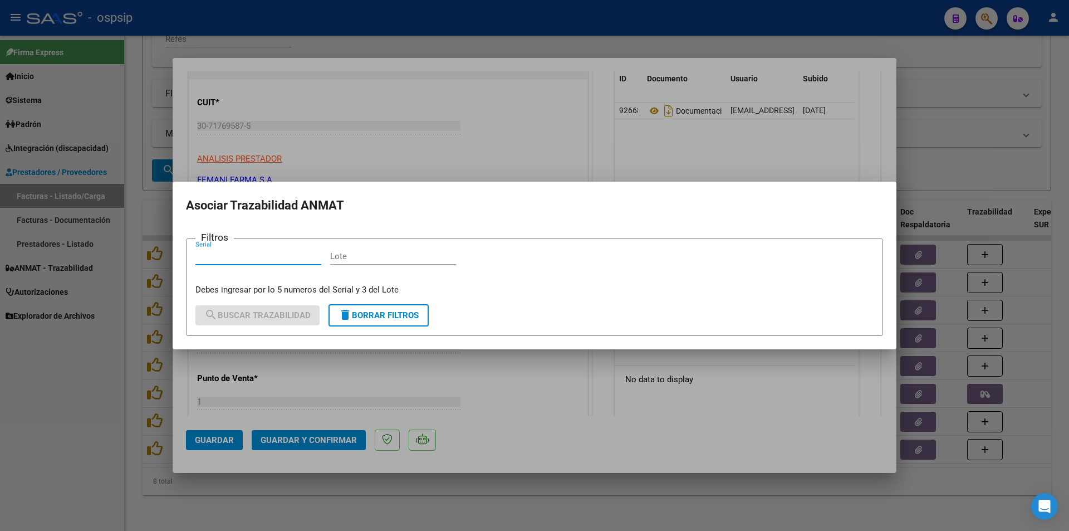
click at [221, 260] on input "Serial" at bounding box center [258, 256] width 126 height 10
type input "256261276141"
click at [367, 256] on input "Lote" at bounding box center [393, 256] width 126 height 10
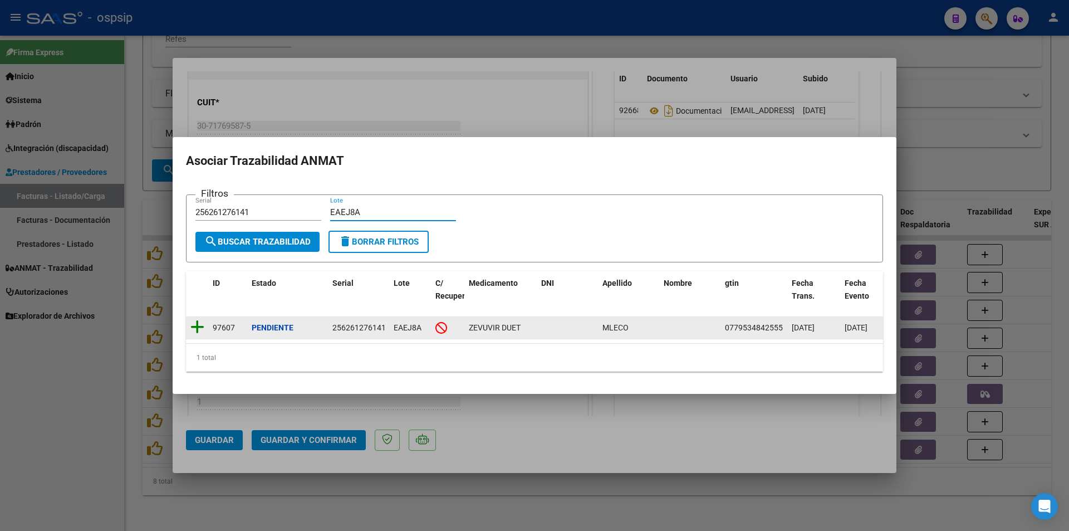
type input "EAEJ8A"
click at [198, 323] on icon at bounding box center [197, 327] width 14 height 16
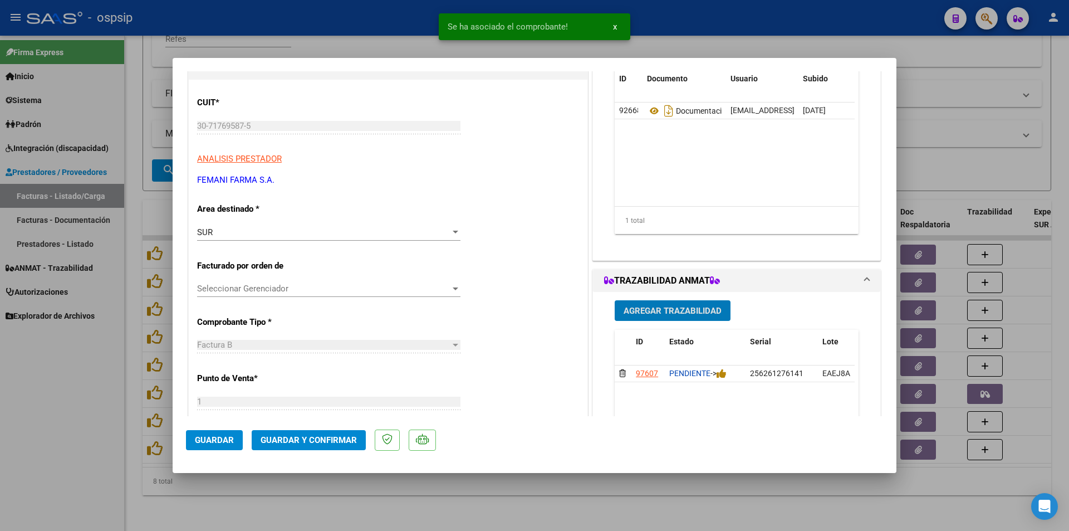
click at [213, 438] on span "Guardar" at bounding box center [214, 440] width 39 height 10
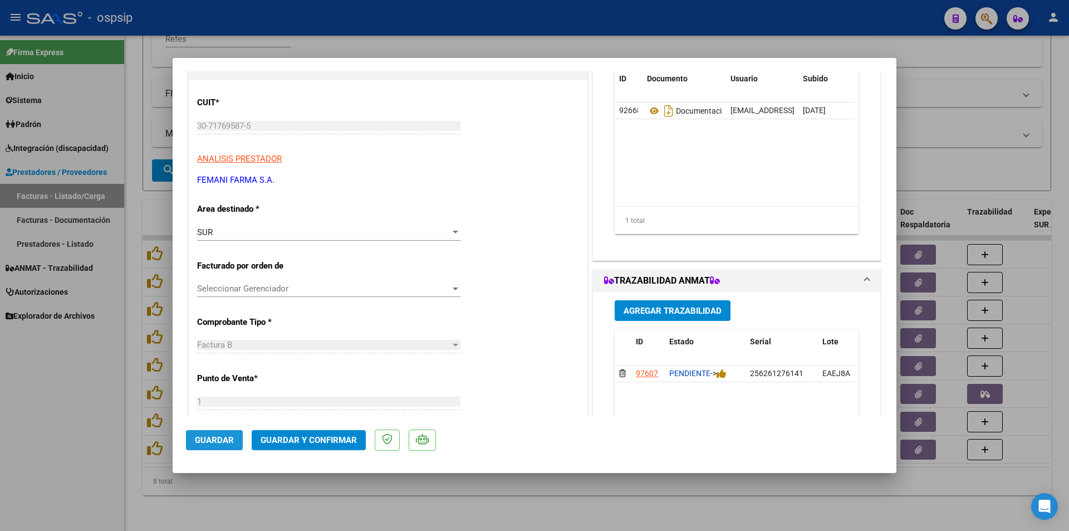
click at [213, 438] on span "Guardar" at bounding box center [214, 440] width 39 height 10
click at [53, 415] on div at bounding box center [534, 265] width 1069 height 531
type input "$ 0,00"
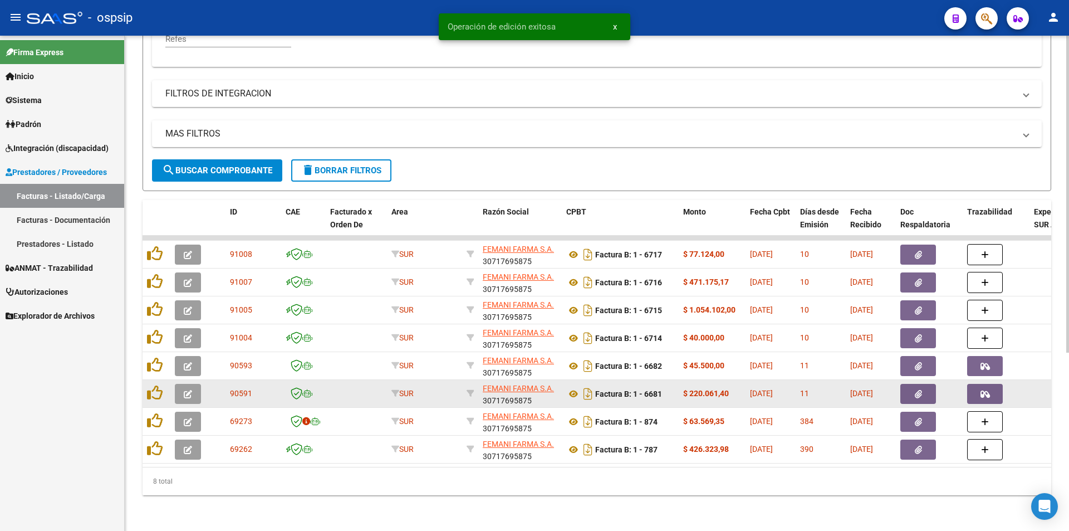
click at [986, 389] on span "button" at bounding box center [985, 394] width 9 height 10
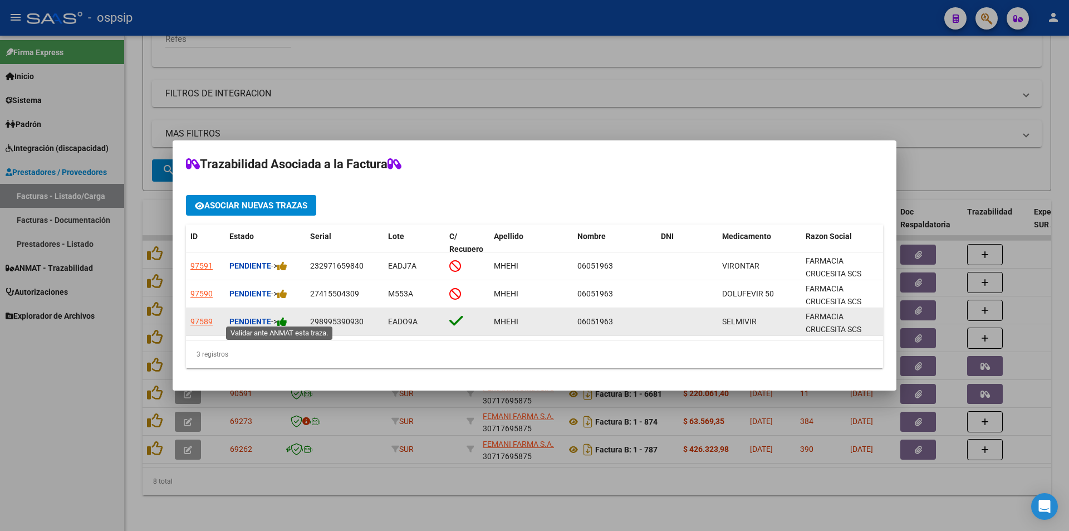
click at [287, 317] on icon at bounding box center [282, 321] width 10 height 11
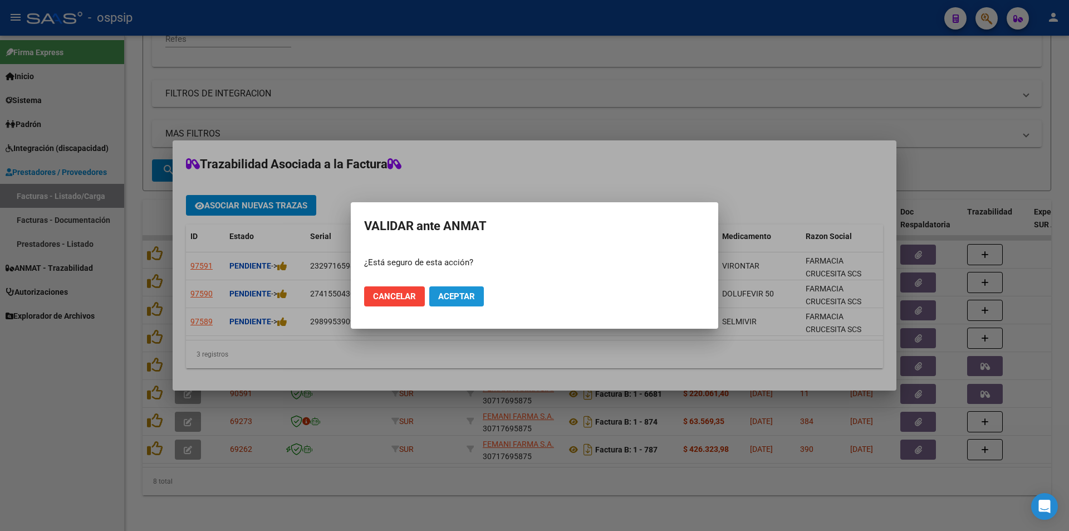
click at [468, 296] on span "Aceptar" at bounding box center [456, 296] width 37 height 10
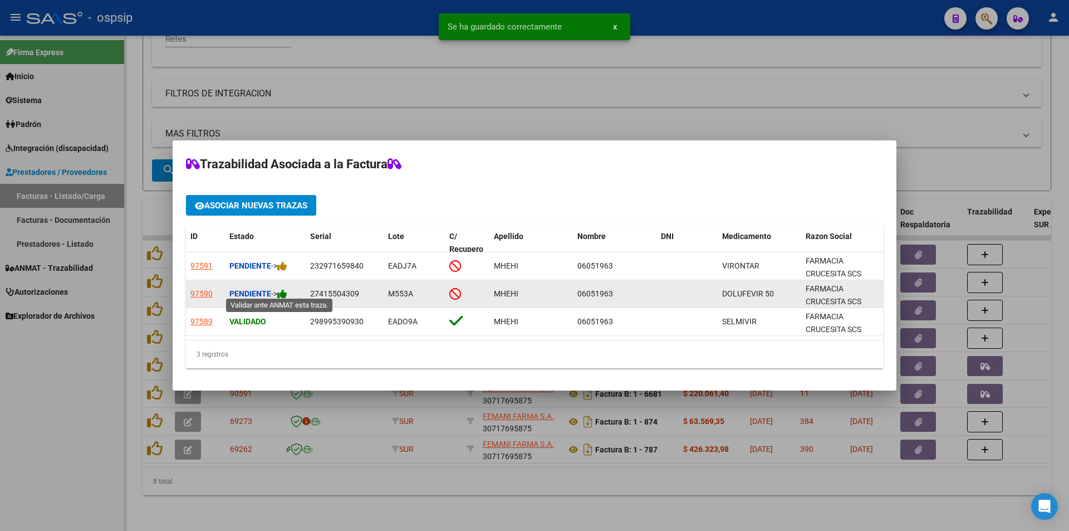
click at [287, 288] on icon at bounding box center [282, 293] width 10 height 11
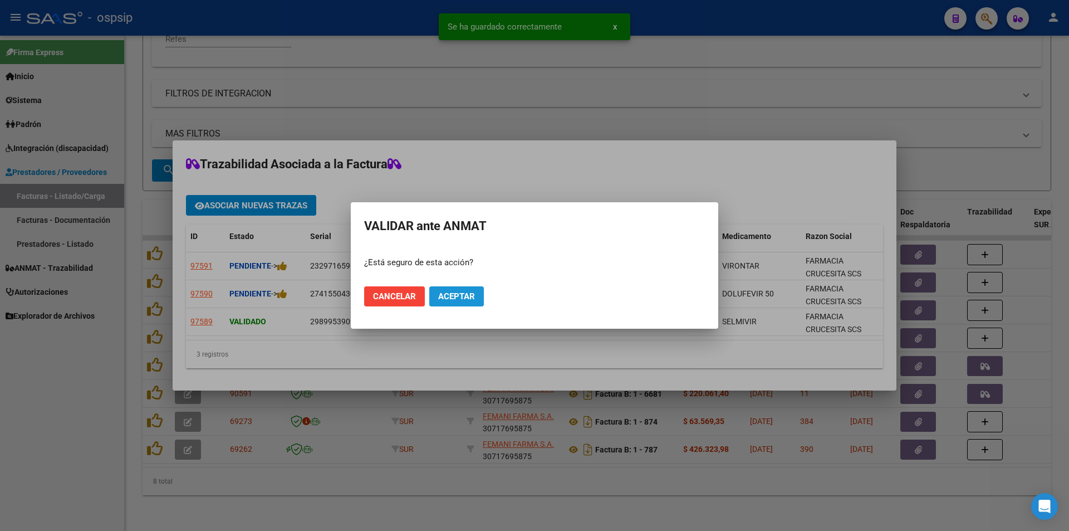
click at [450, 292] on span "Aceptar" at bounding box center [456, 296] width 37 height 10
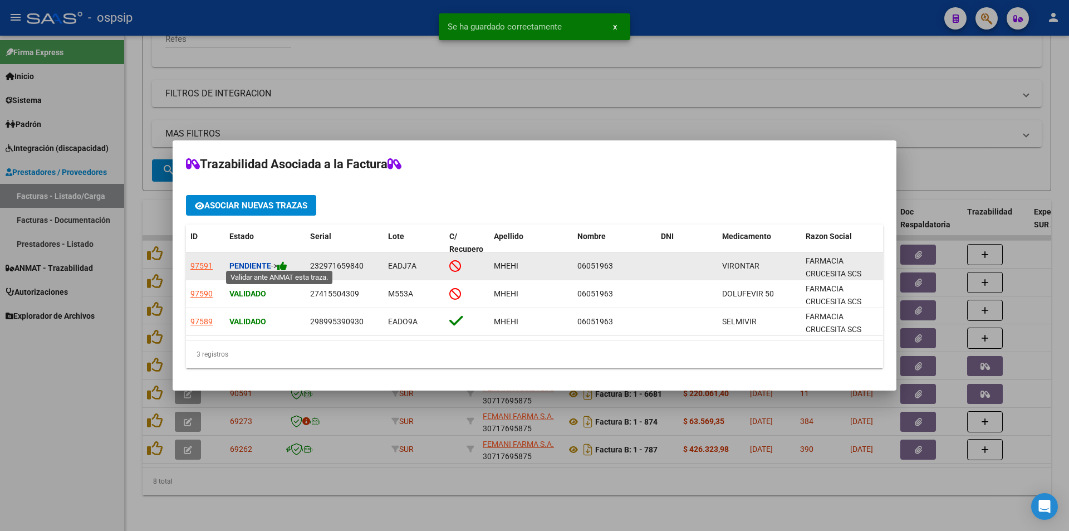
click at [287, 261] on icon at bounding box center [282, 266] width 10 height 11
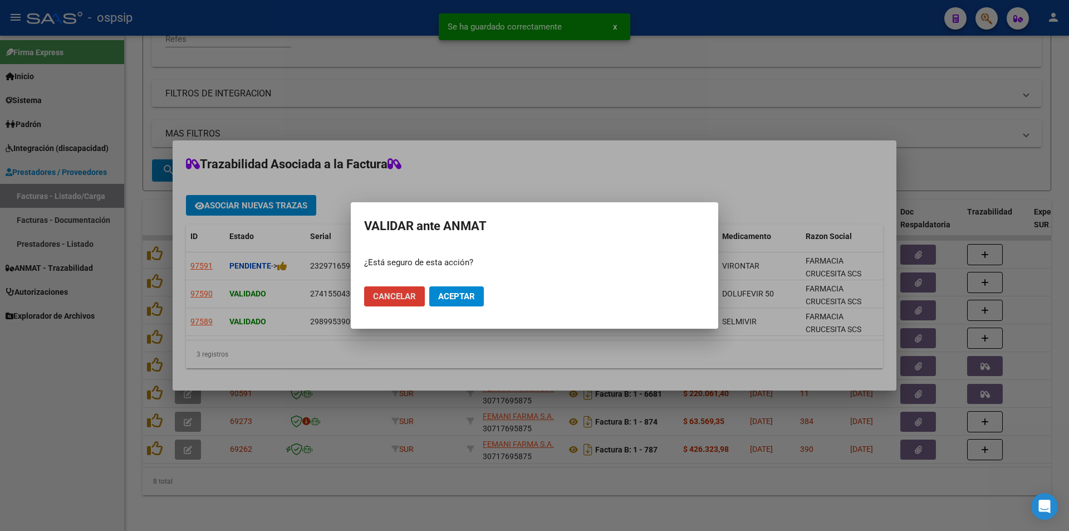
click at [448, 296] on span "Aceptar" at bounding box center [456, 296] width 37 height 10
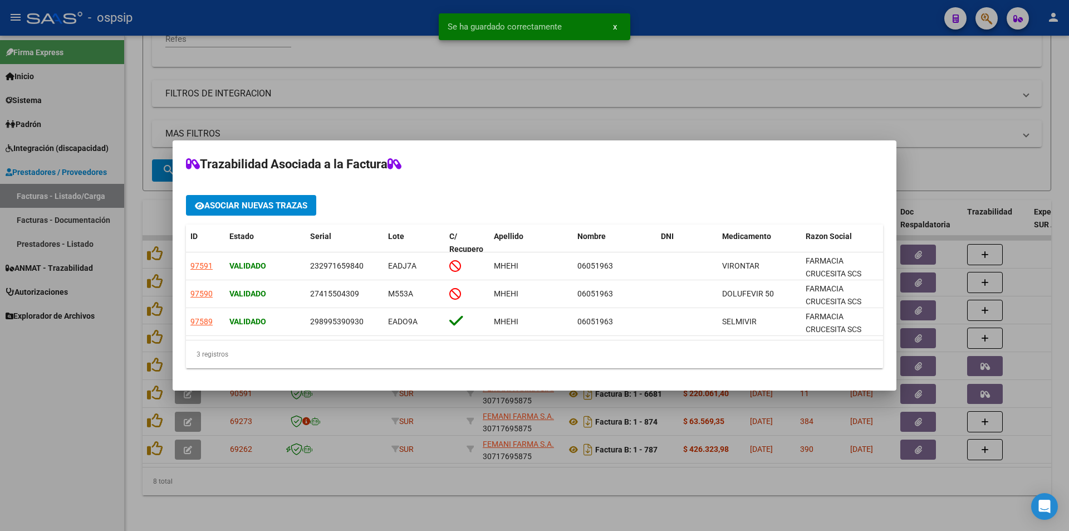
click at [44, 427] on div at bounding box center [534, 265] width 1069 height 531
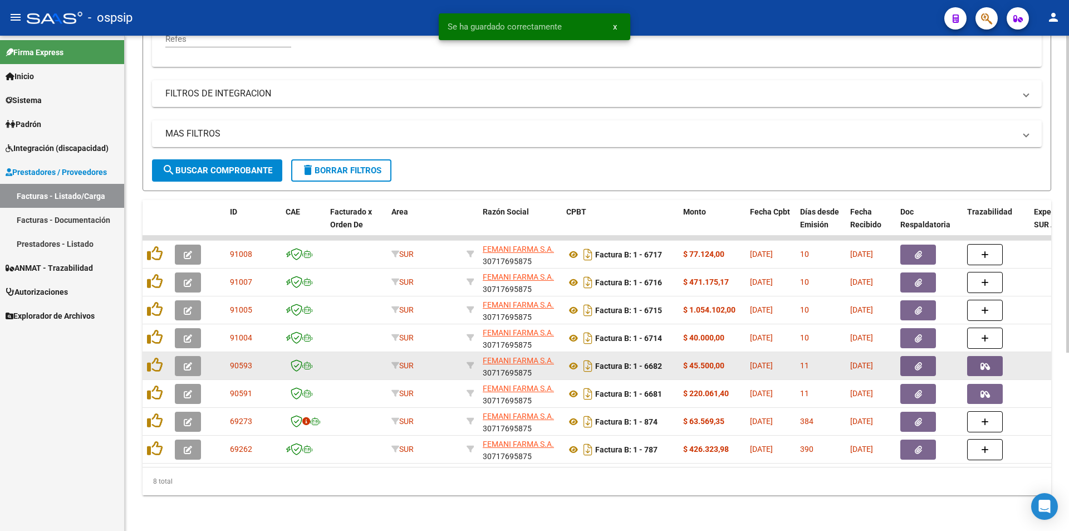
click at [982, 362] on icon "button" at bounding box center [985, 366] width 9 height 8
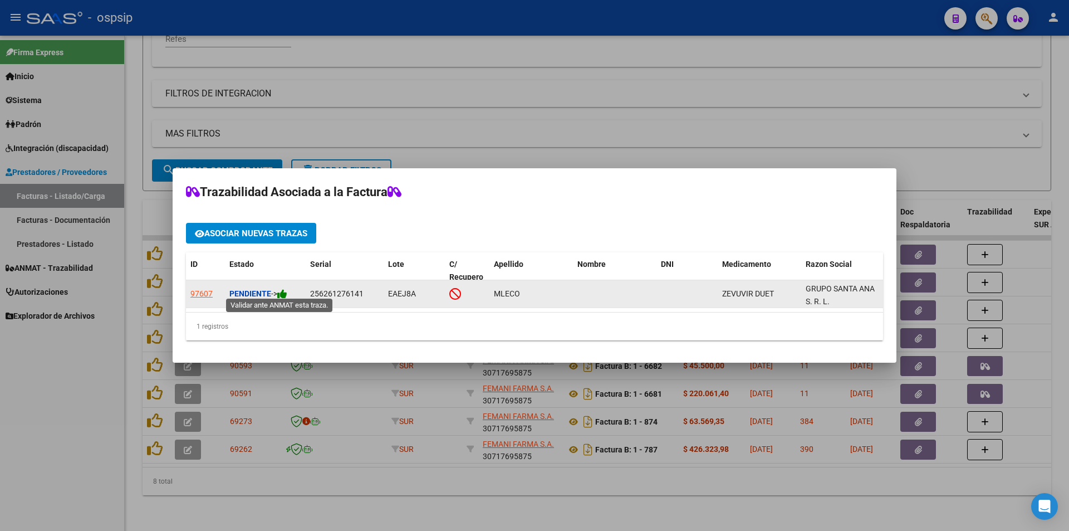
click at [287, 290] on icon at bounding box center [282, 293] width 10 height 11
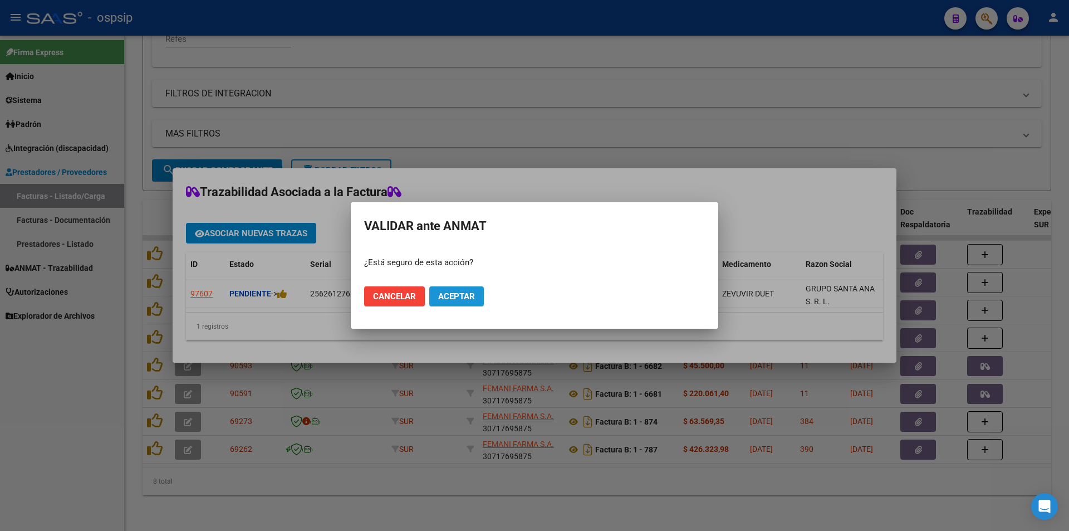
click at [456, 297] on span "Aceptar" at bounding box center [456, 296] width 37 height 10
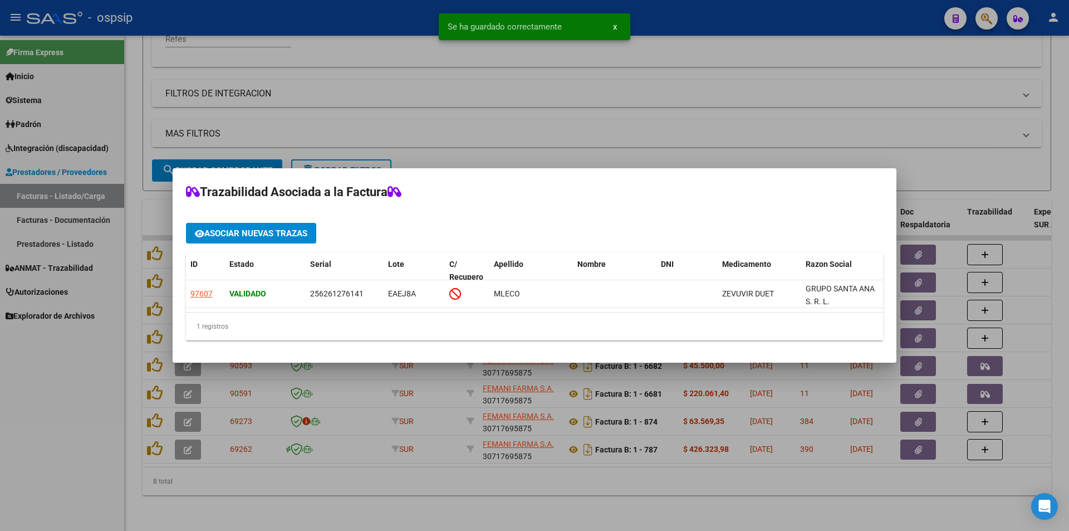
drag, startPoint x: 3, startPoint y: 410, endPoint x: 106, endPoint y: 403, distance: 103.3
click at [3, 409] on div at bounding box center [534, 265] width 1069 height 531
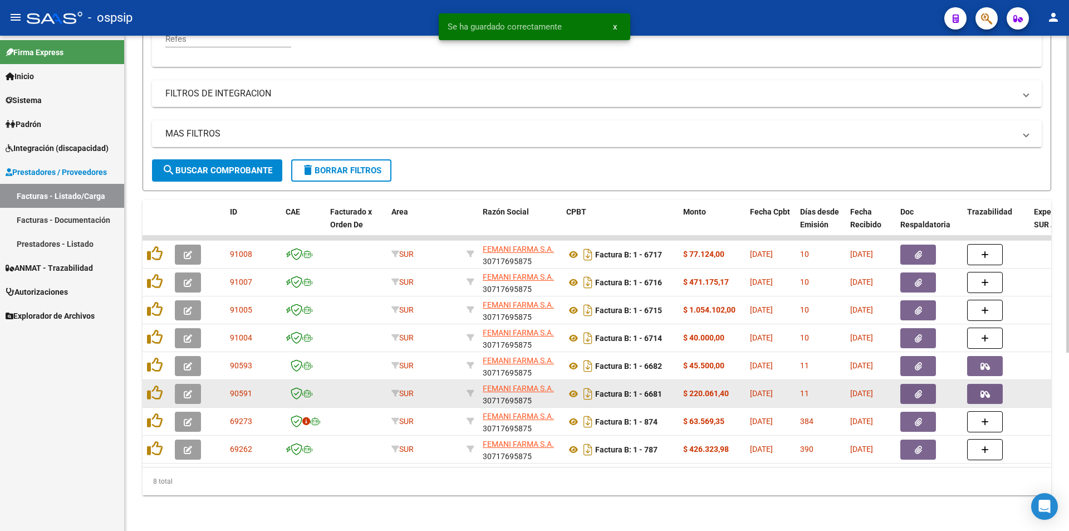
click at [164, 385] on div at bounding box center [156, 393] width 19 height 17
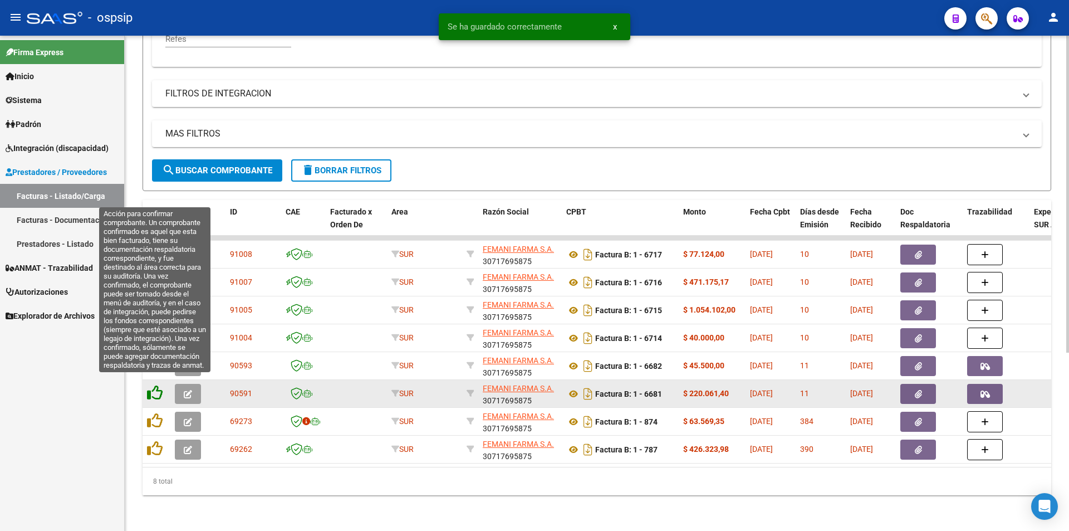
click at [153, 385] on icon at bounding box center [155, 393] width 16 height 16
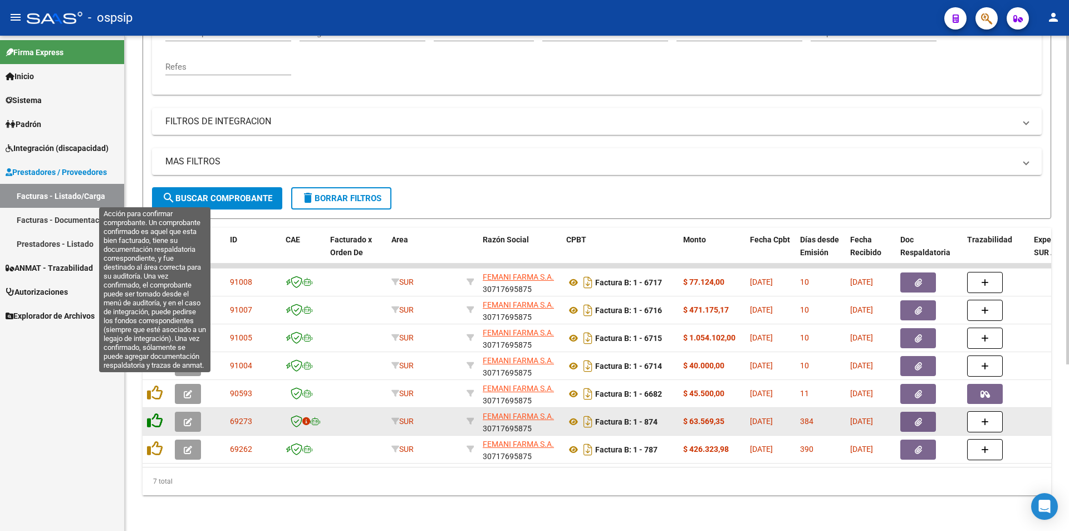
scroll to position [251, 0]
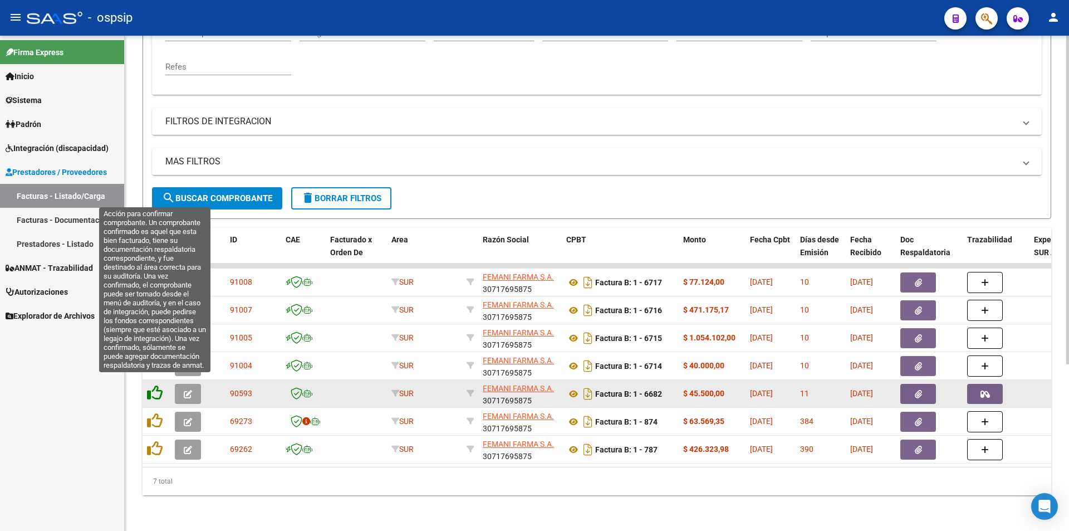
click at [155, 385] on icon at bounding box center [155, 393] width 16 height 16
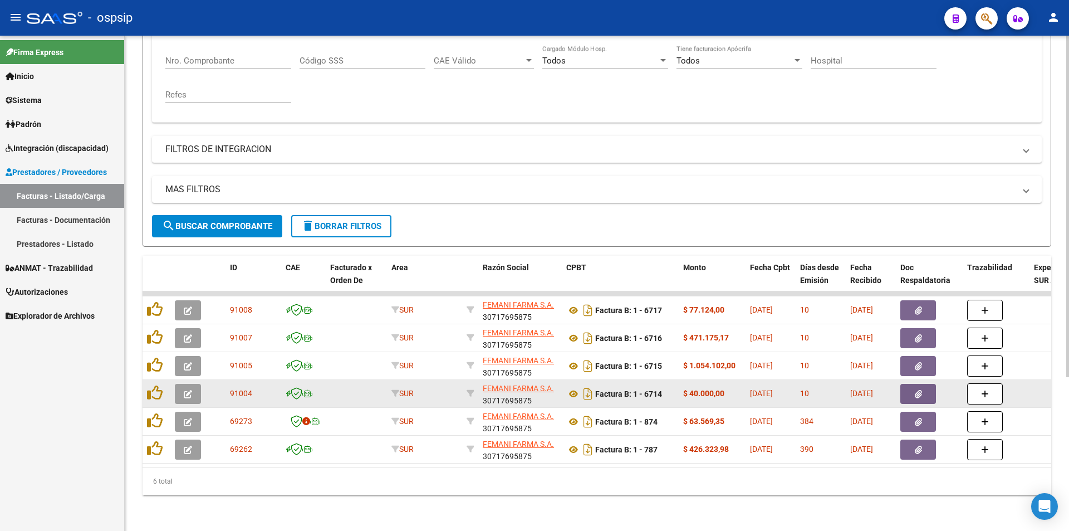
scroll to position [223, 0]
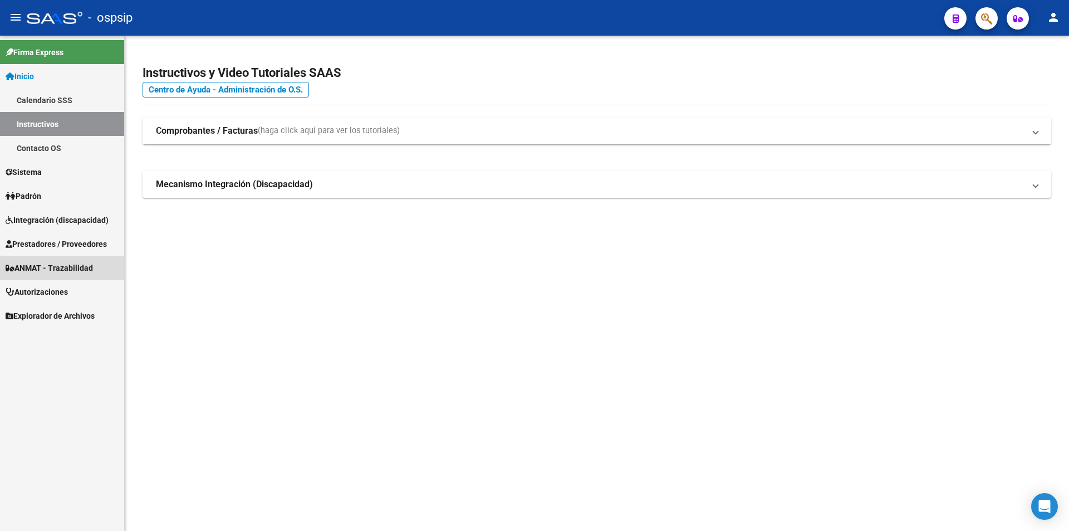
click at [53, 273] on span "ANMAT - Trazabilidad" at bounding box center [49, 268] width 87 height 12
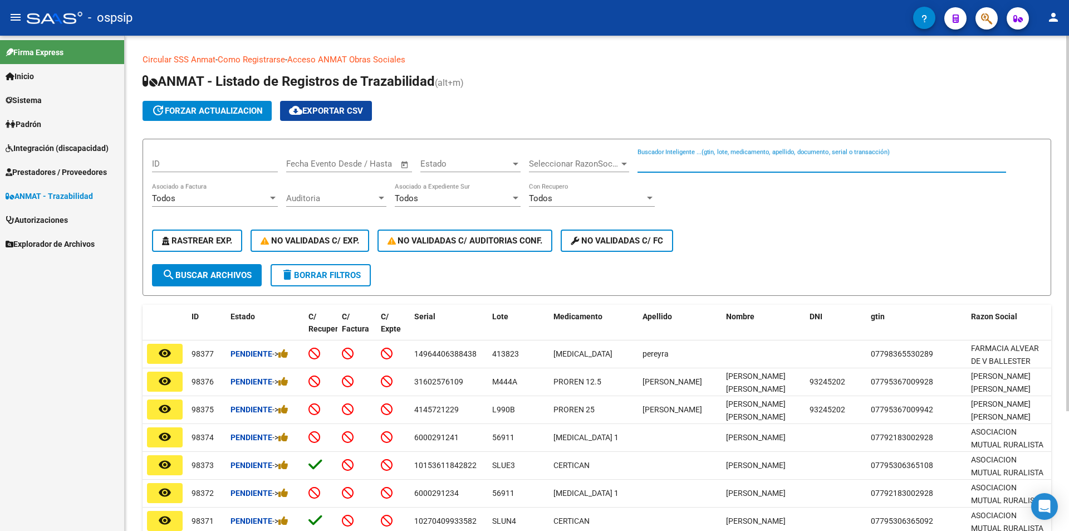
click at [669, 168] on input "Buscador Inteligente ...(gtin, lote, medicamento, apellido, documento, serial o…" at bounding box center [822, 164] width 369 height 10
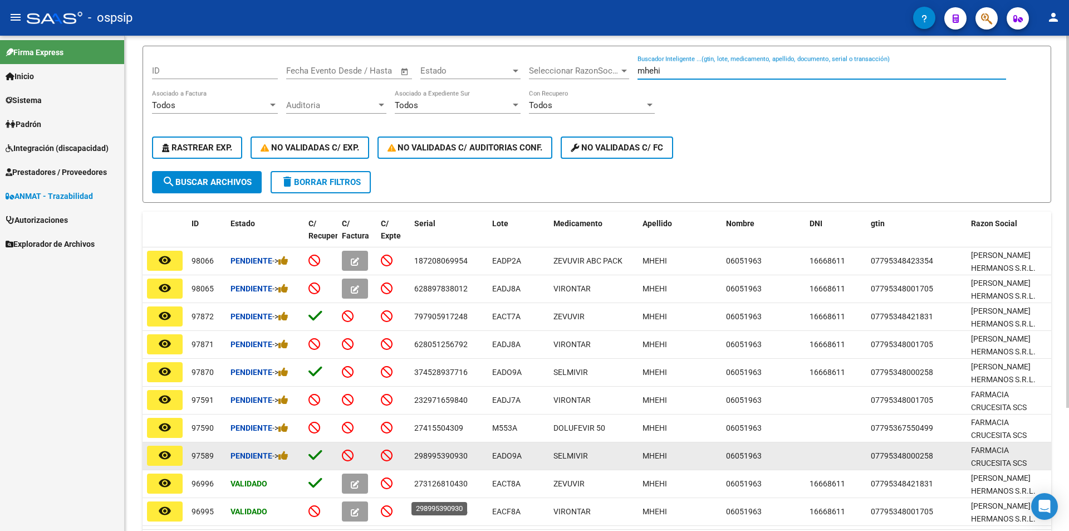
scroll to position [111, 0]
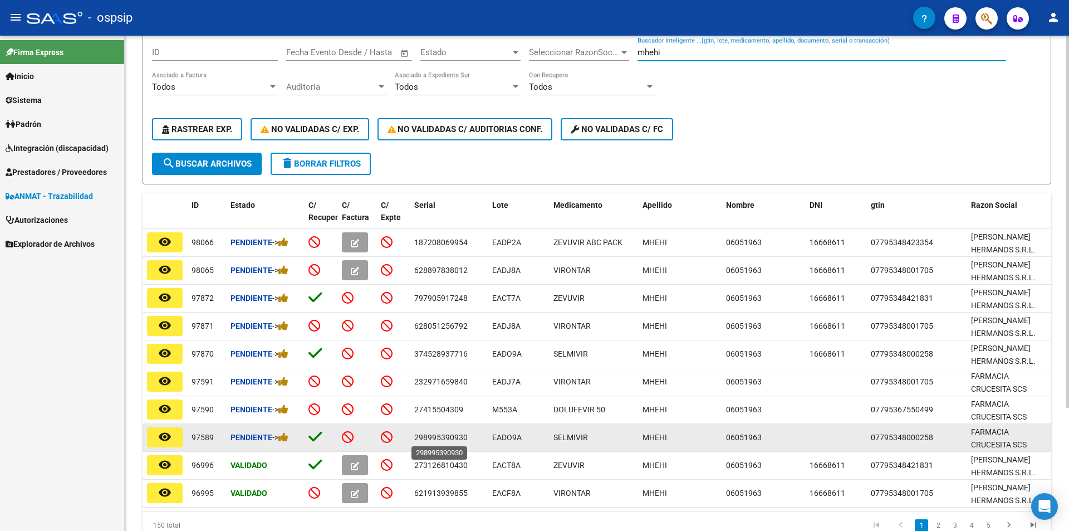
type input "mhehi"
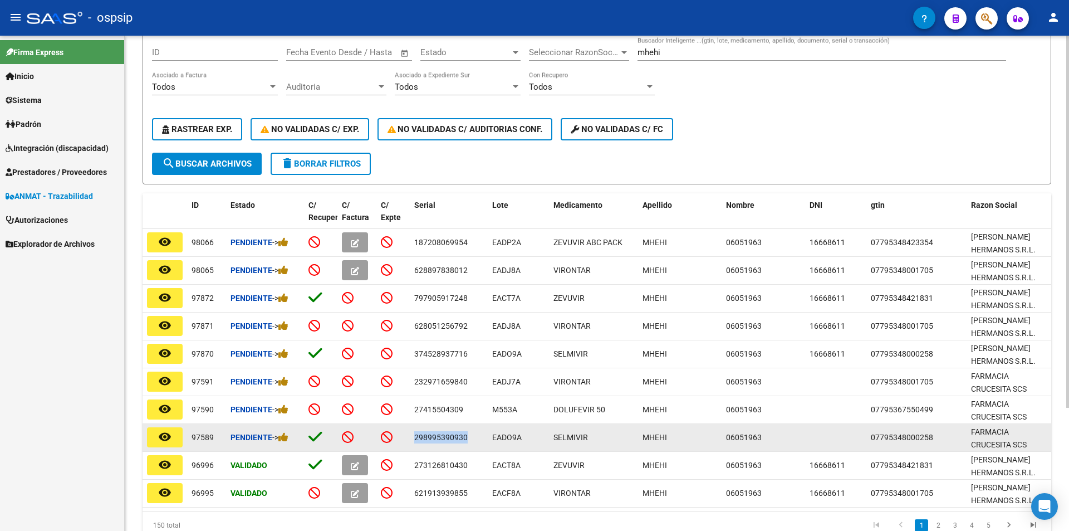
drag, startPoint x: 416, startPoint y: 437, endPoint x: 472, endPoint y: 437, distance: 56.3
click at [472, 437] on div "298995390930" at bounding box center [448, 437] width 69 height 13
copy span "298995390930"
drag, startPoint x: 495, startPoint y: 437, endPoint x: 525, endPoint y: 436, distance: 30.1
click at [525, 436] on div "EADO9A" at bounding box center [518, 437] width 52 height 13
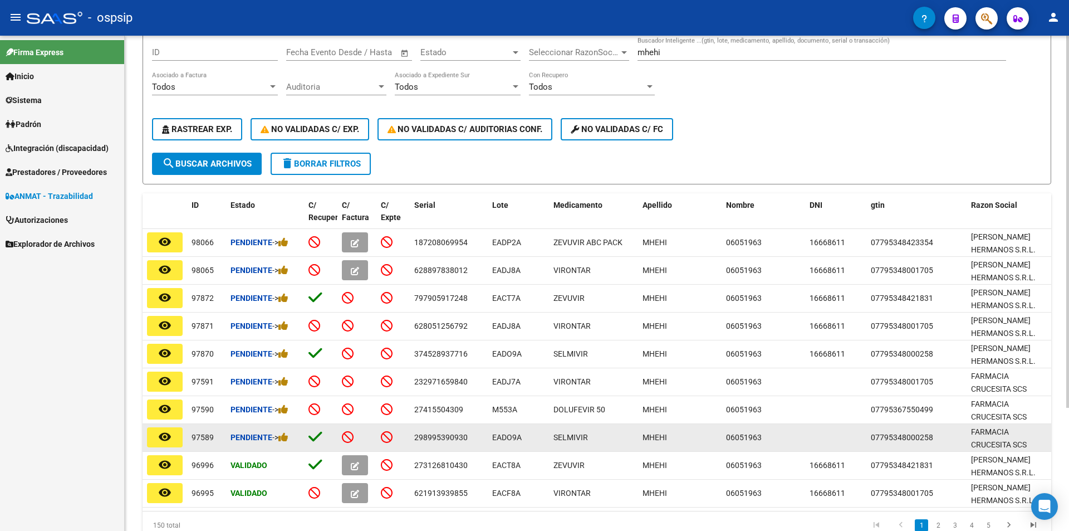
click at [471, 434] on div "298995390930" at bounding box center [448, 437] width 69 height 13
drag, startPoint x: 490, startPoint y: 434, endPoint x: 522, endPoint y: 438, distance: 32.0
click at [522, 438] on datatable-body-cell "EADO9A" at bounding box center [518, 437] width 61 height 27
copy span "EADO9A"
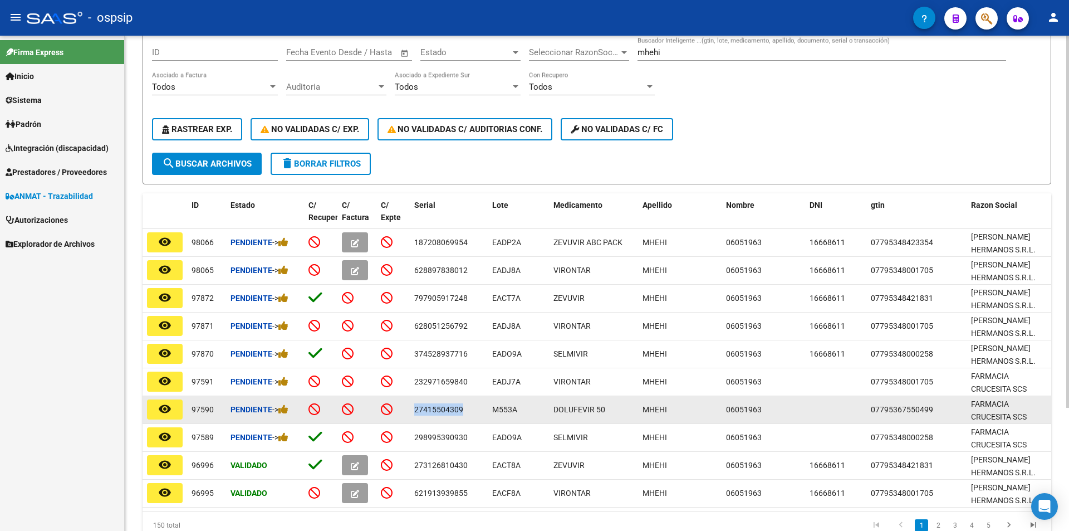
drag, startPoint x: 413, startPoint y: 407, endPoint x: 462, endPoint y: 416, distance: 49.9
click at [462, 416] on datatable-body-cell "27415504309" at bounding box center [449, 409] width 78 height 27
copy span "27415504309"
drag, startPoint x: 493, startPoint y: 407, endPoint x: 520, endPoint y: 414, distance: 27.0
click at [520, 414] on div "M553A" at bounding box center [518, 409] width 52 height 13
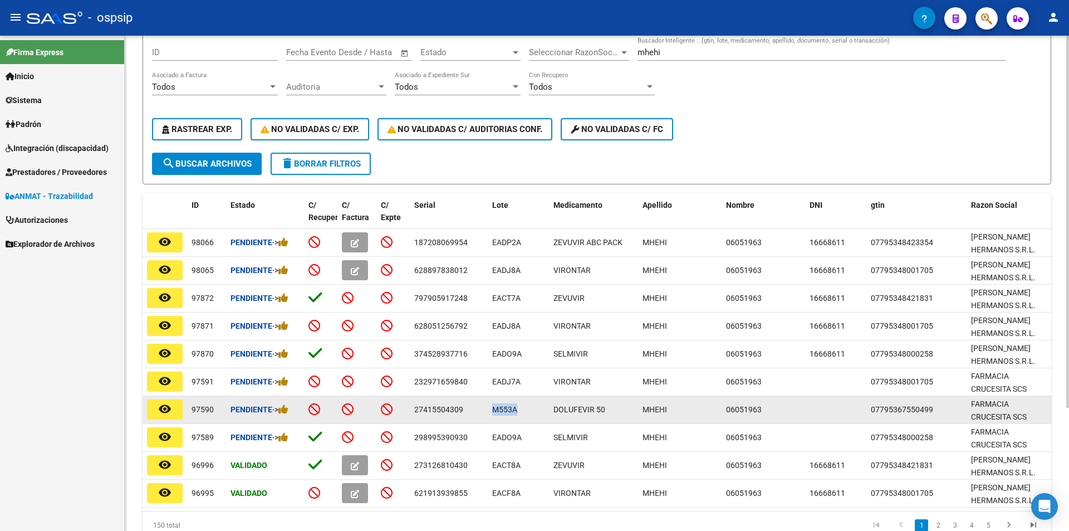
copy span "M553A"
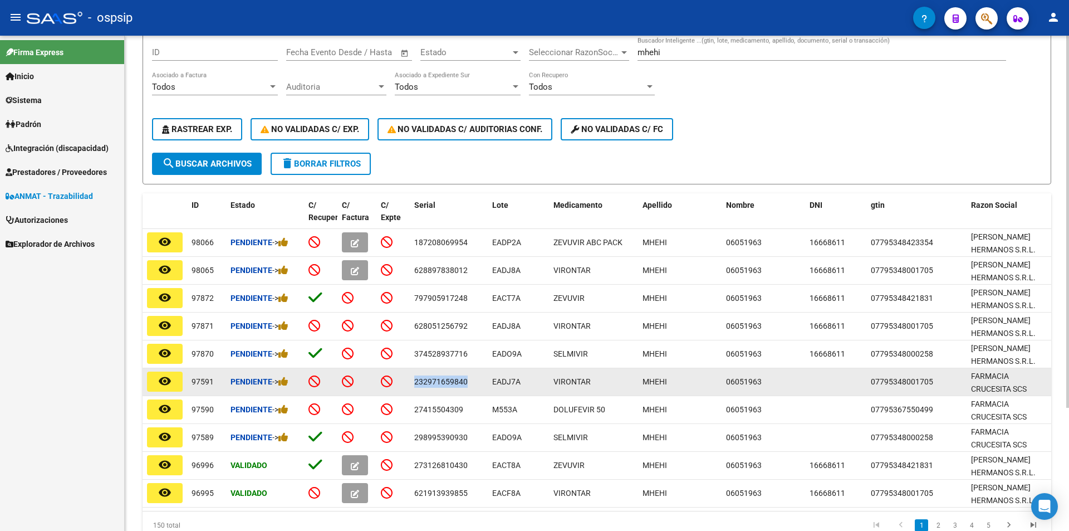
drag, startPoint x: 414, startPoint y: 382, endPoint x: 470, endPoint y: 383, distance: 56.3
click at [470, 383] on datatable-body-cell "232971659840" at bounding box center [449, 381] width 78 height 27
copy span "232971659840"
drag, startPoint x: 492, startPoint y: 384, endPoint x: 524, endPoint y: 386, distance: 31.2
click at [524, 386] on div "EADJ7A" at bounding box center [518, 381] width 52 height 13
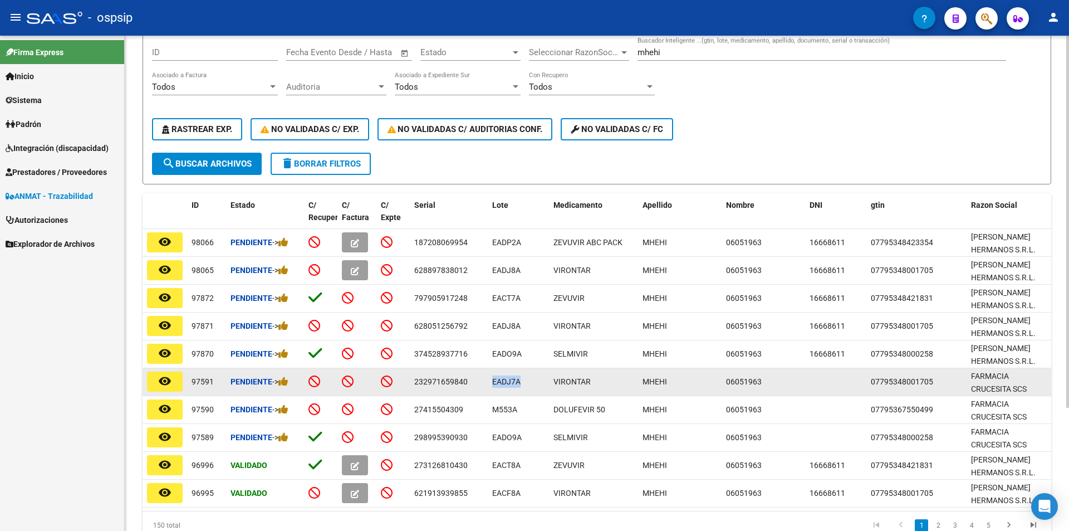
copy span "EADJ7A"
